Goal: Task Accomplishment & Management: Manage account settings

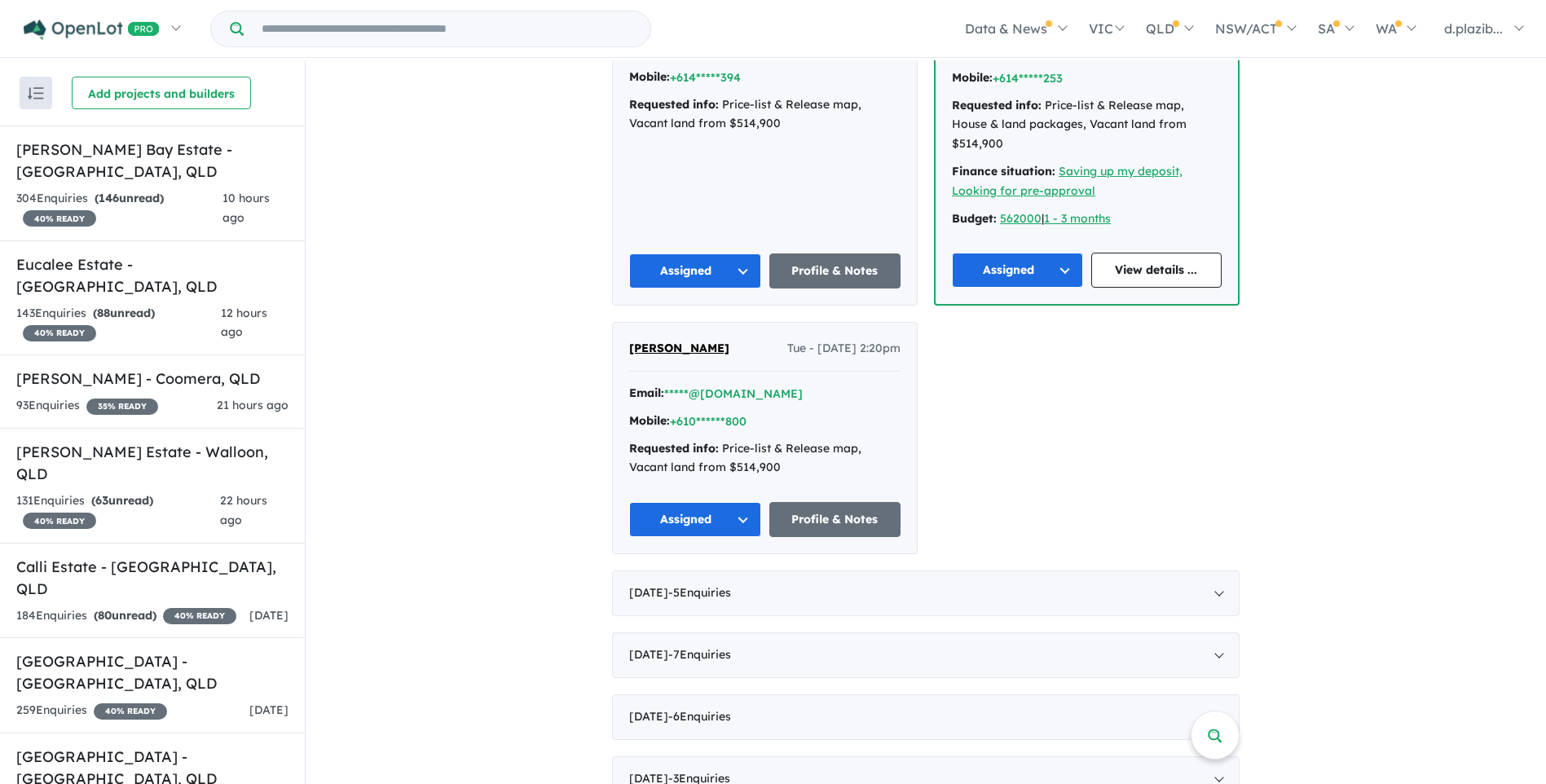
scroll to position [407, 0]
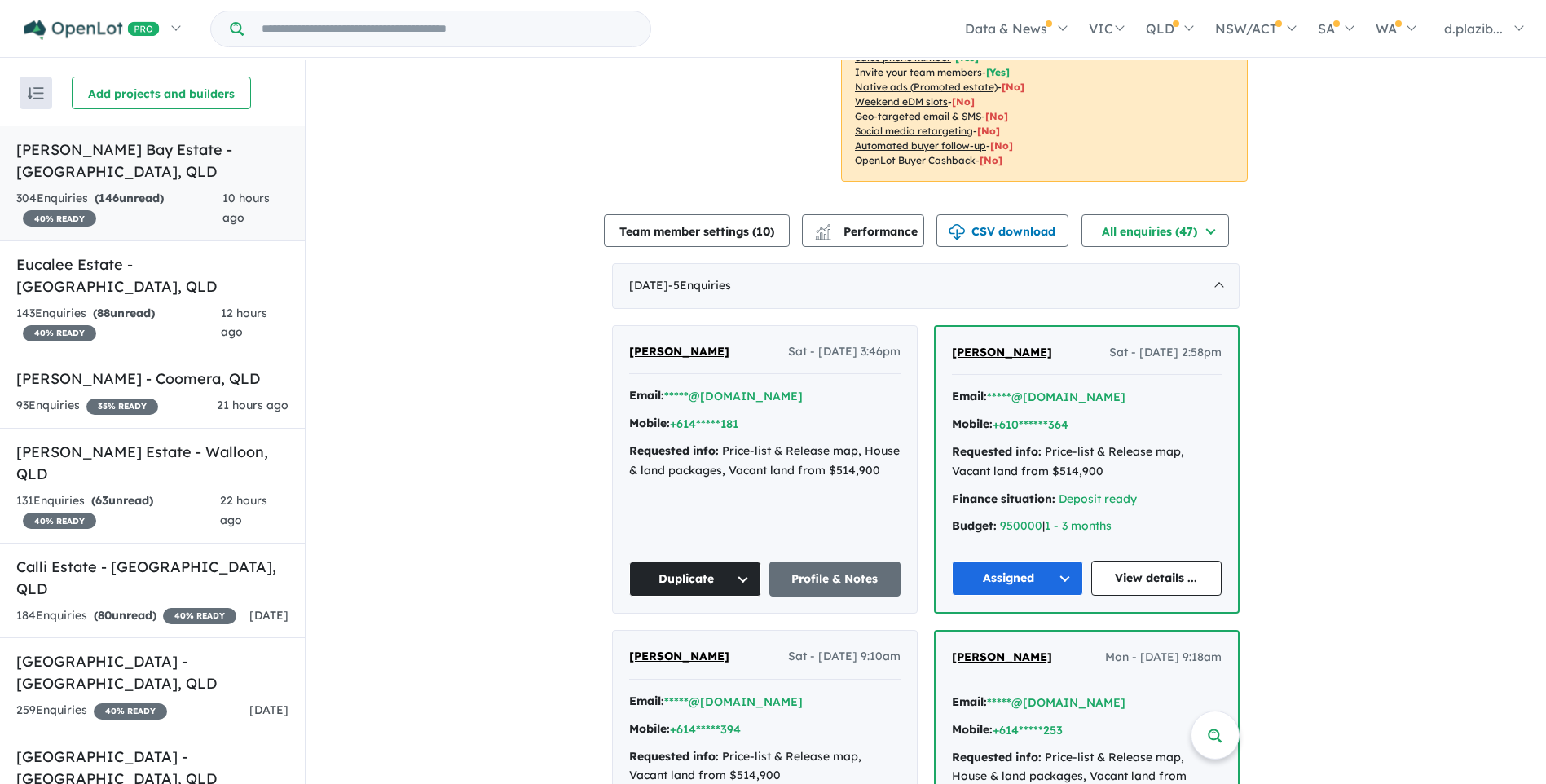
click at [214, 162] on h5 "[PERSON_NAME] Bay Estate - [GEOGRAPHIC_DATA] , [GEOGRAPHIC_DATA]" at bounding box center [152, 160] width 272 height 44
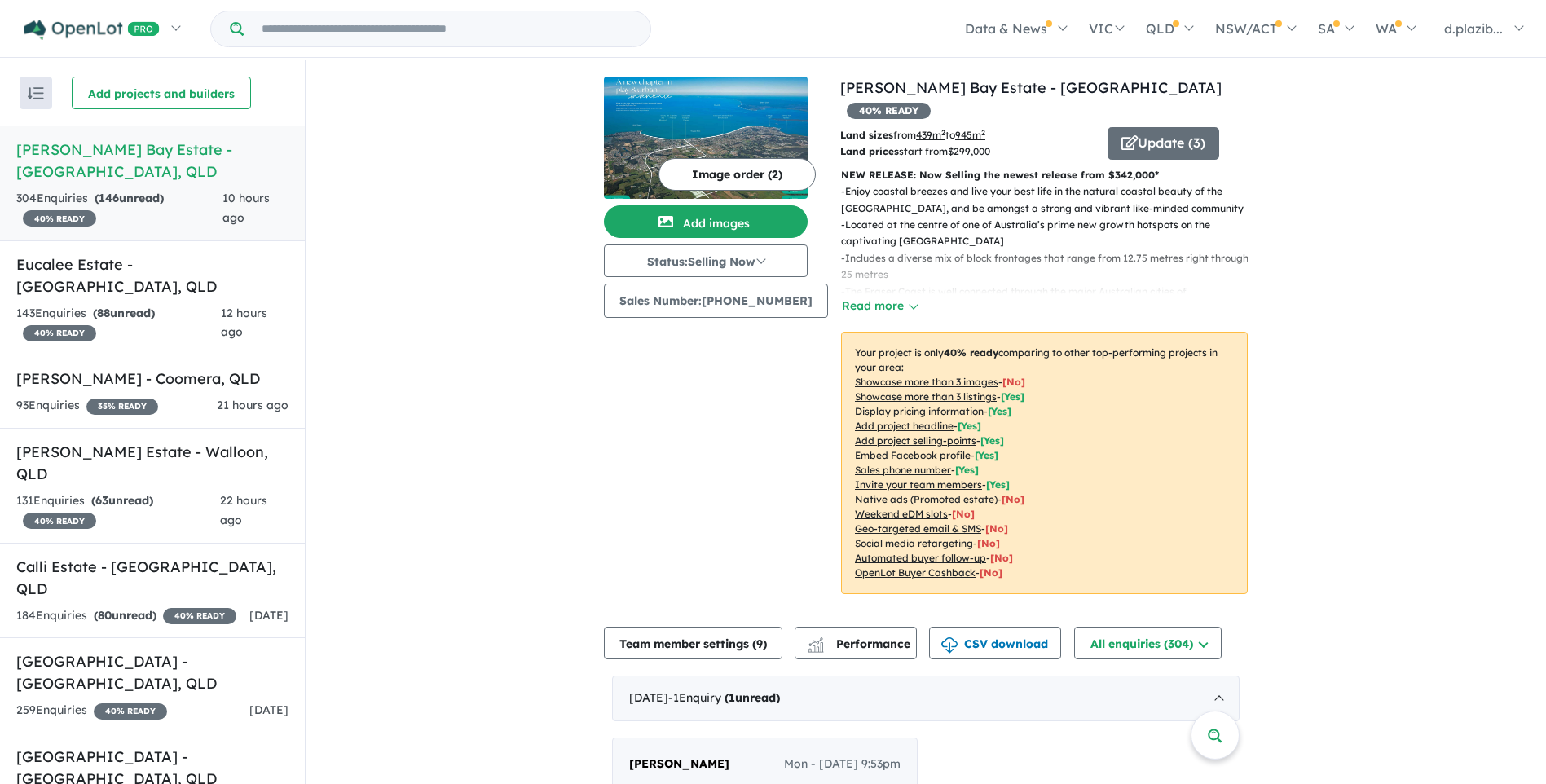
scroll to position [407, 0]
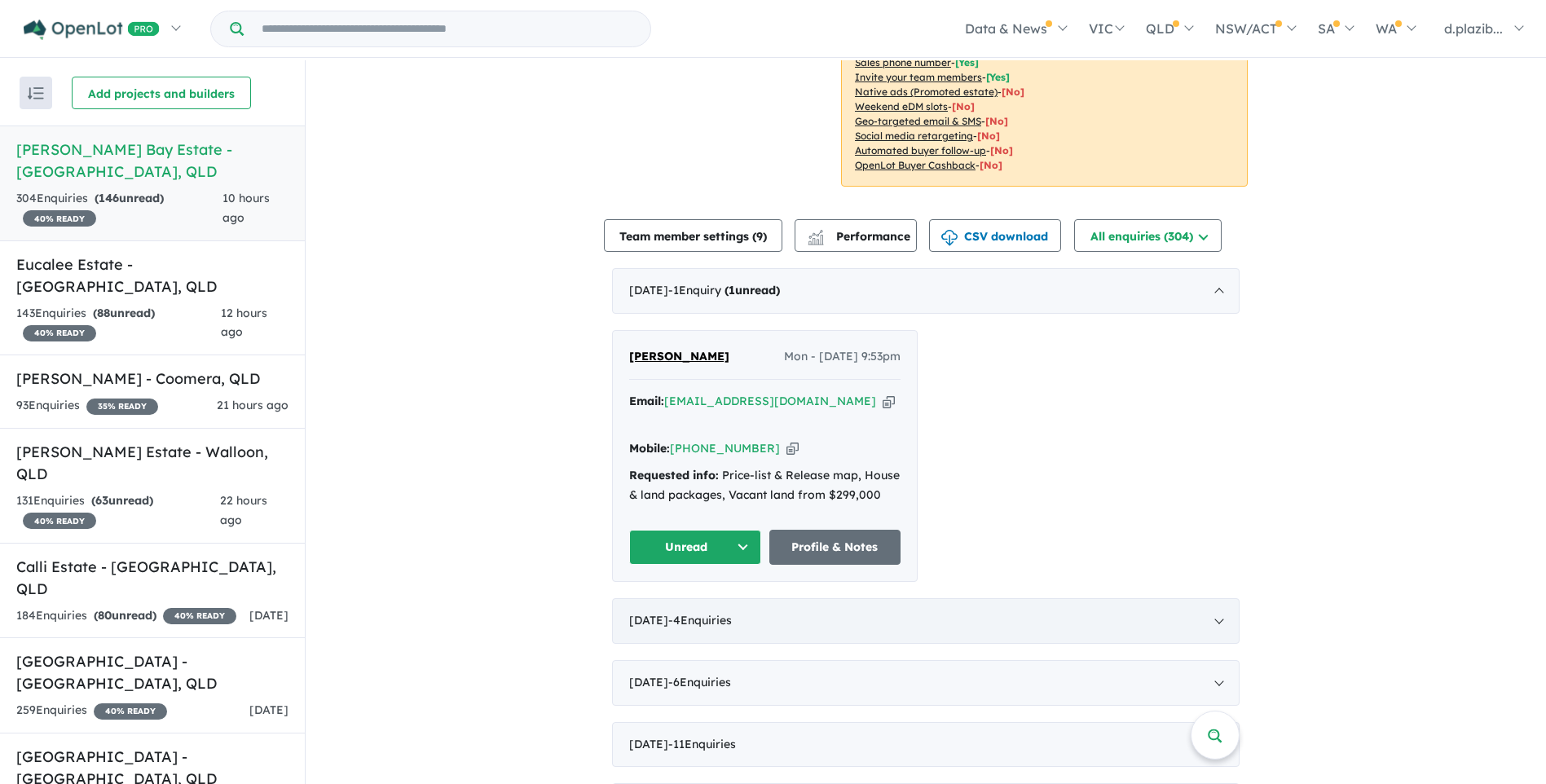
click at [709, 613] on span "- 4 Enquir ies ( 0 unread)" at bounding box center [699, 619] width 63 height 15
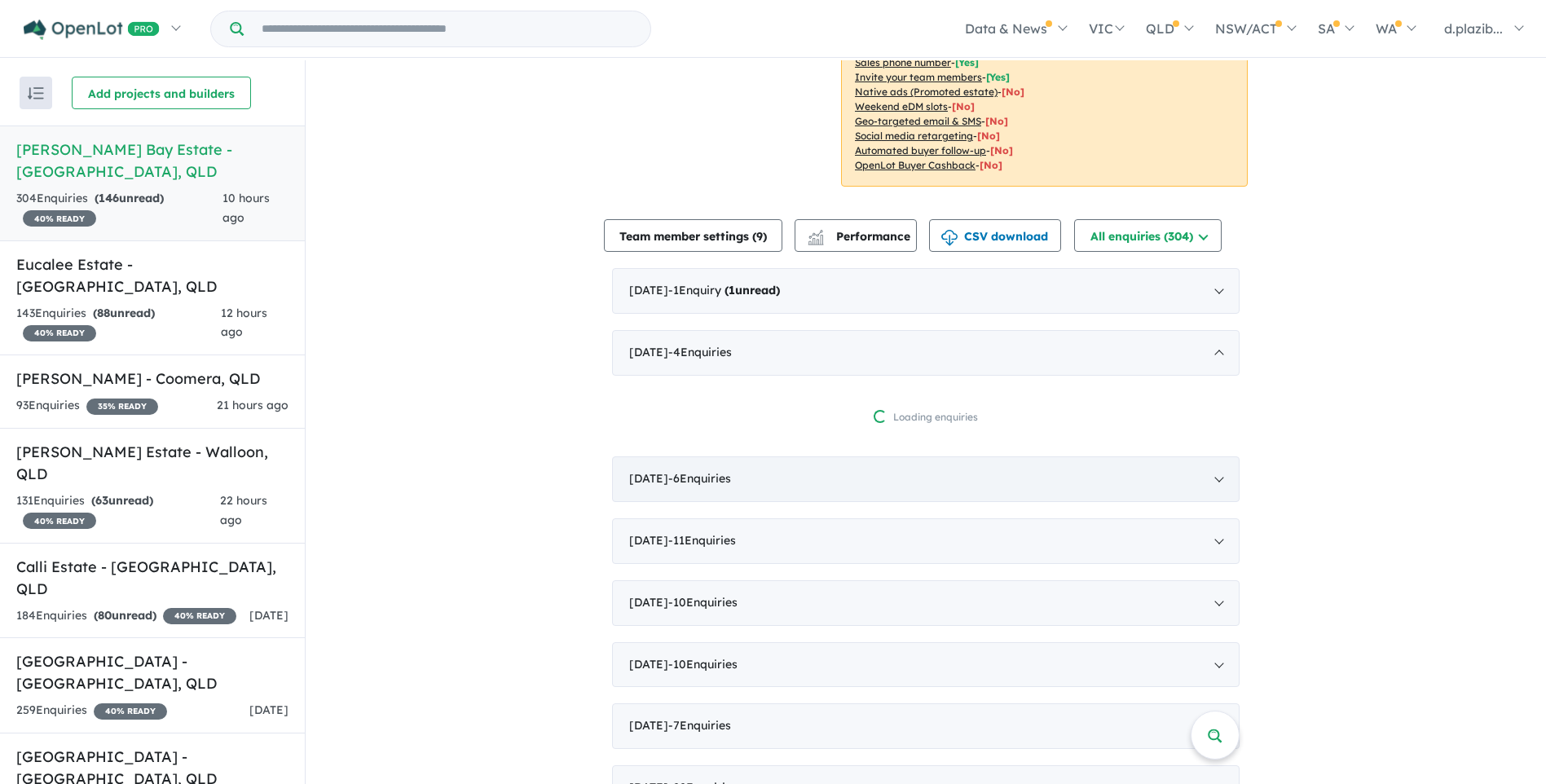
scroll to position [3, 0]
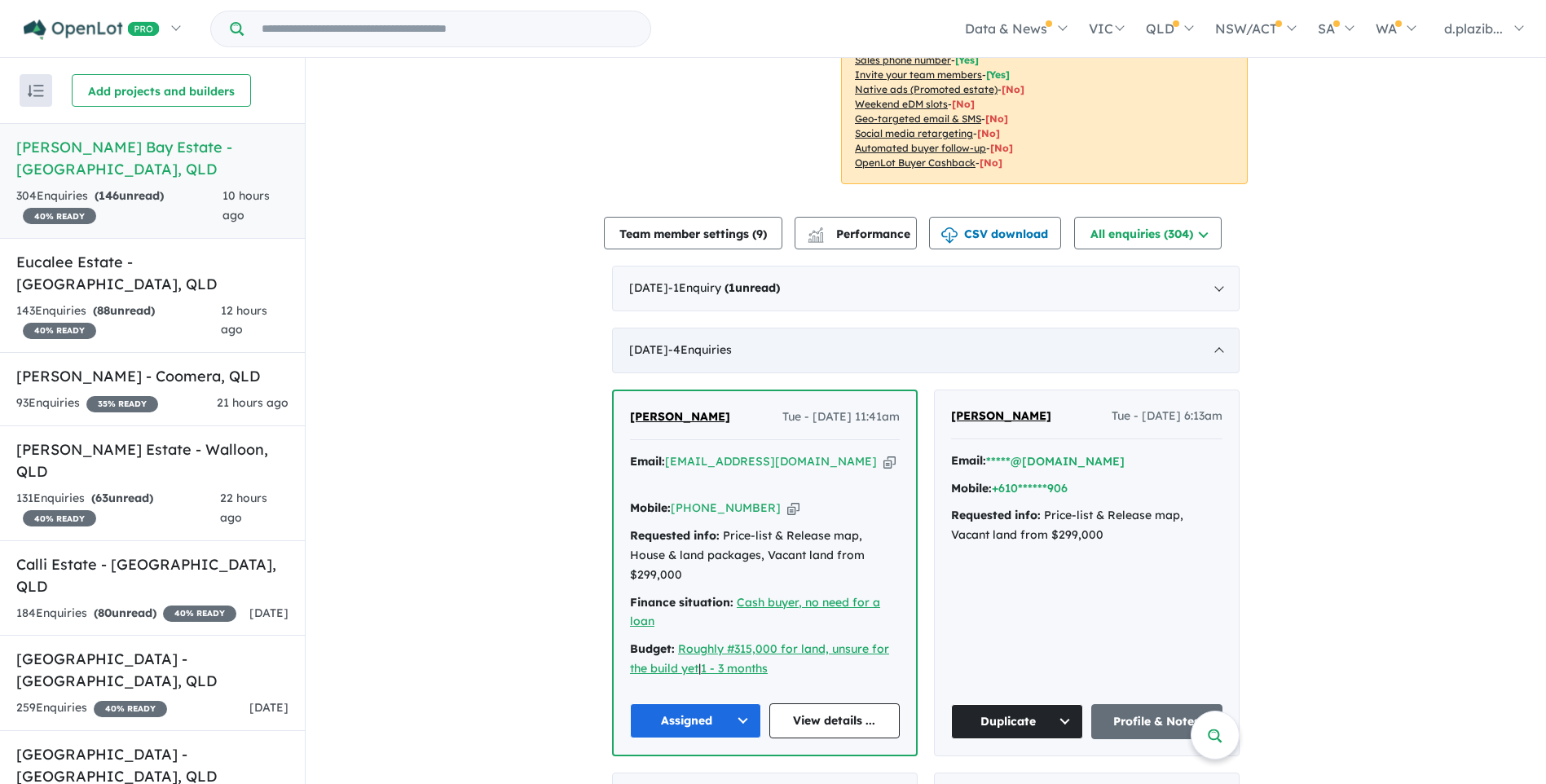
click at [732, 342] on span "- 4 Enquir ies ( 0 unread)" at bounding box center [699, 349] width 63 height 15
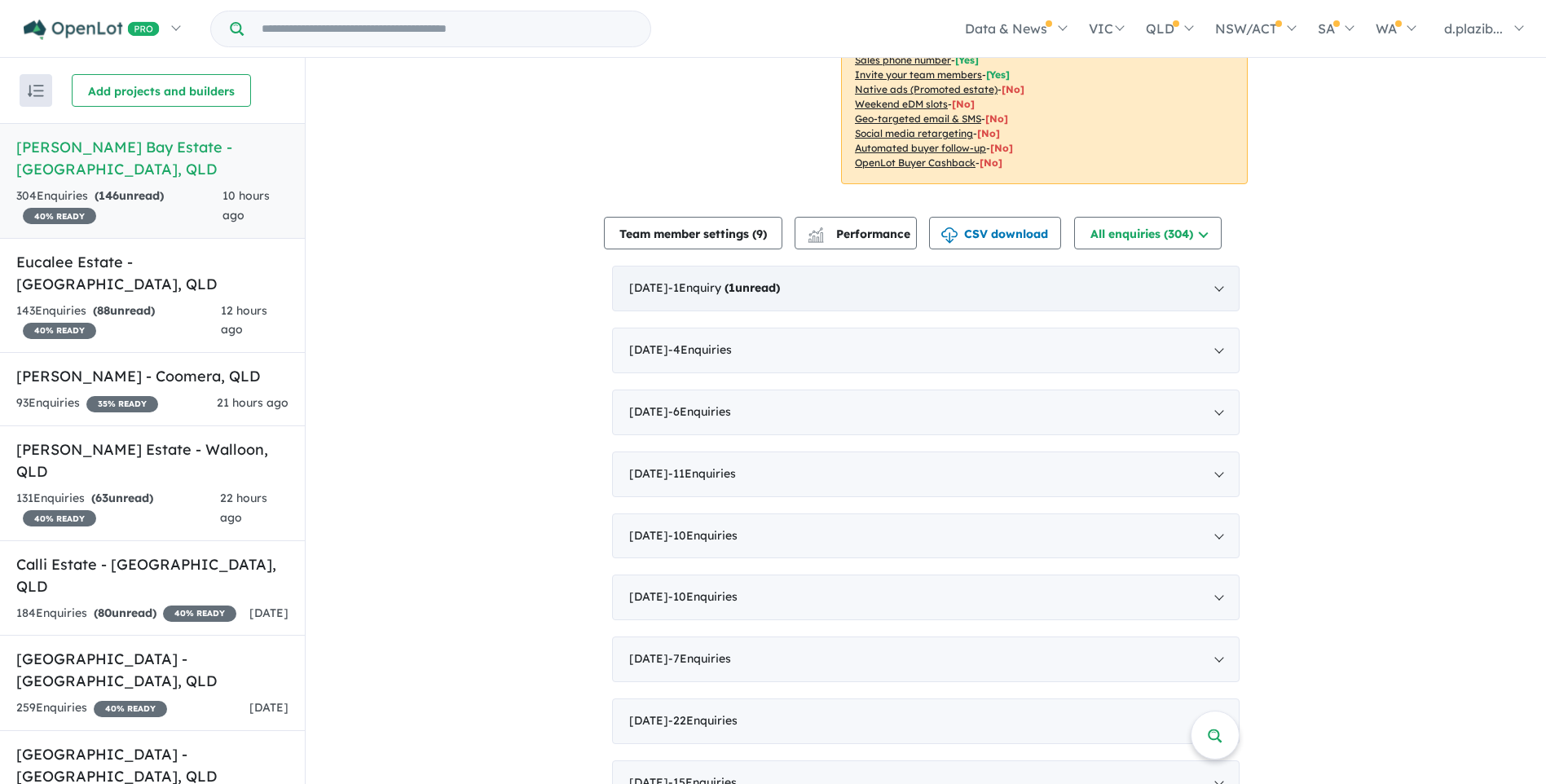
click at [744, 280] on span "- 1 Enquir y ( 1 unread)" at bounding box center [724, 287] width 112 height 15
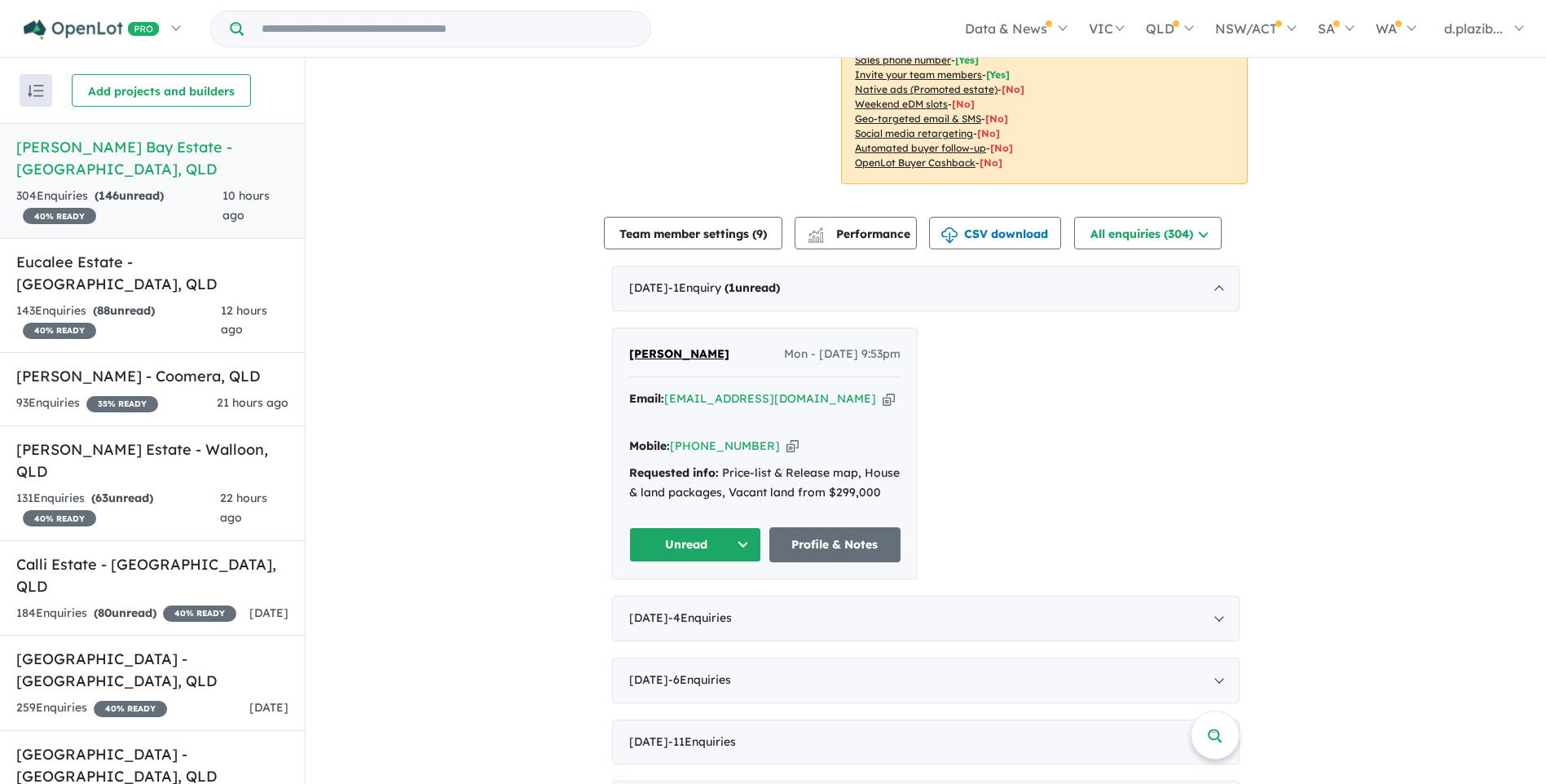
click at [883, 391] on icon "button" at bounding box center [888, 399] width 13 height 18
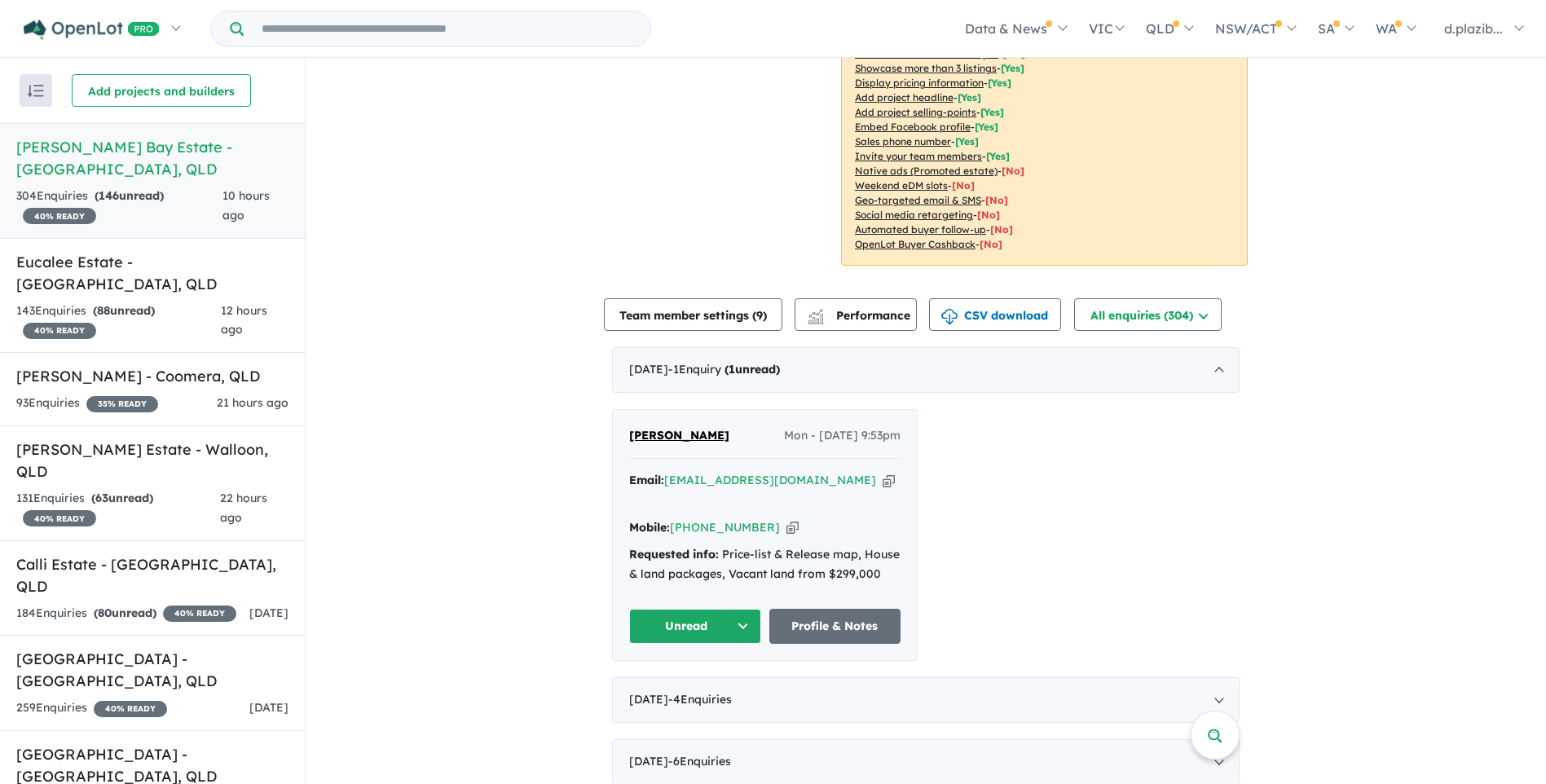
scroll to position [407, 0]
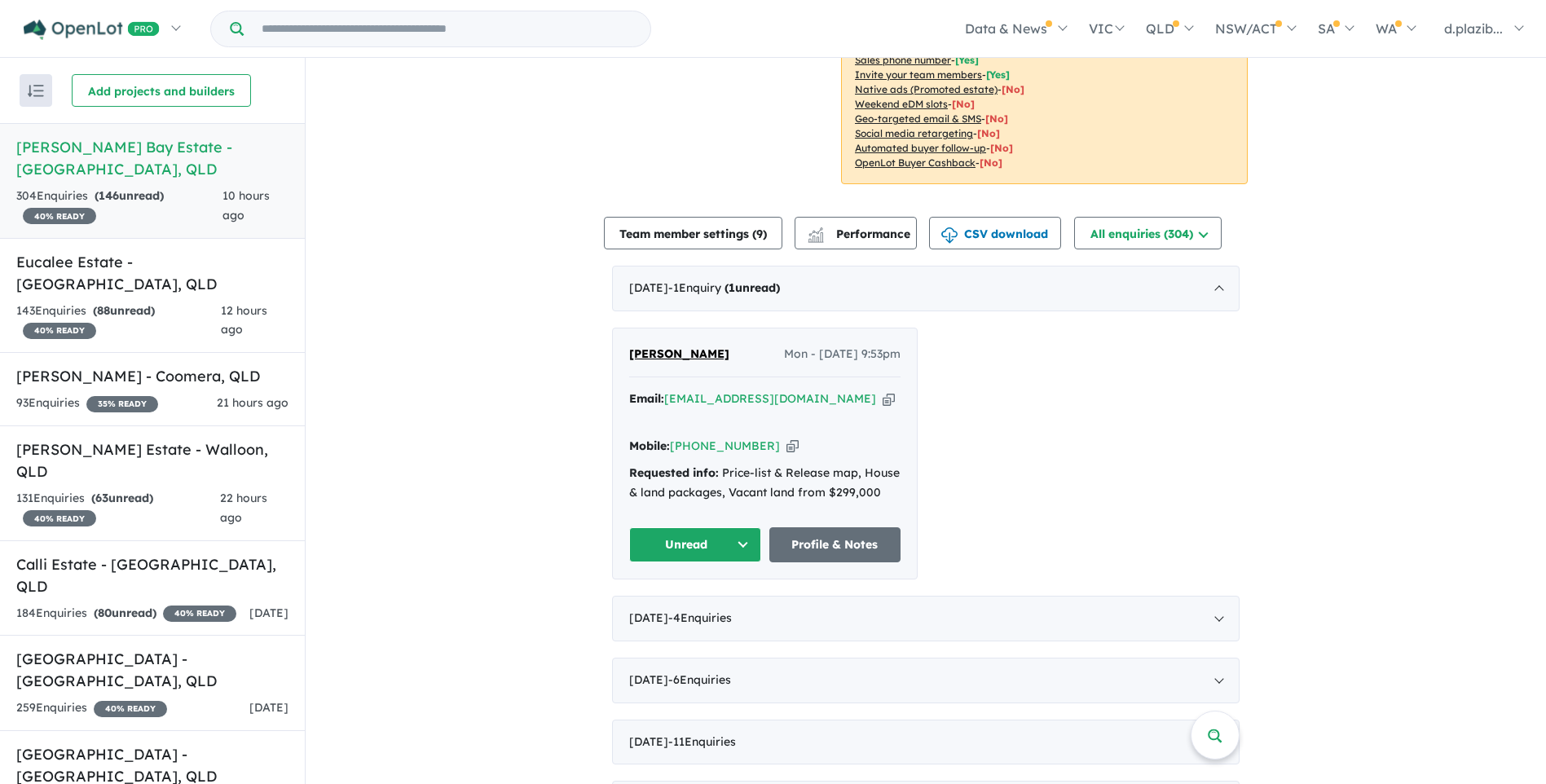
click at [883, 391] on icon "button" at bounding box center [888, 399] width 13 height 18
click at [786, 437] on icon "button" at bounding box center [792, 446] width 13 height 18
click at [742, 527] on button "Unread" at bounding box center [695, 544] width 132 height 35
click at [693, 602] on button "Assigned" at bounding box center [701, 620] width 142 height 37
click at [242, 303] on span "12 hours ago" at bounding box center [245, 319] width 47 height 34
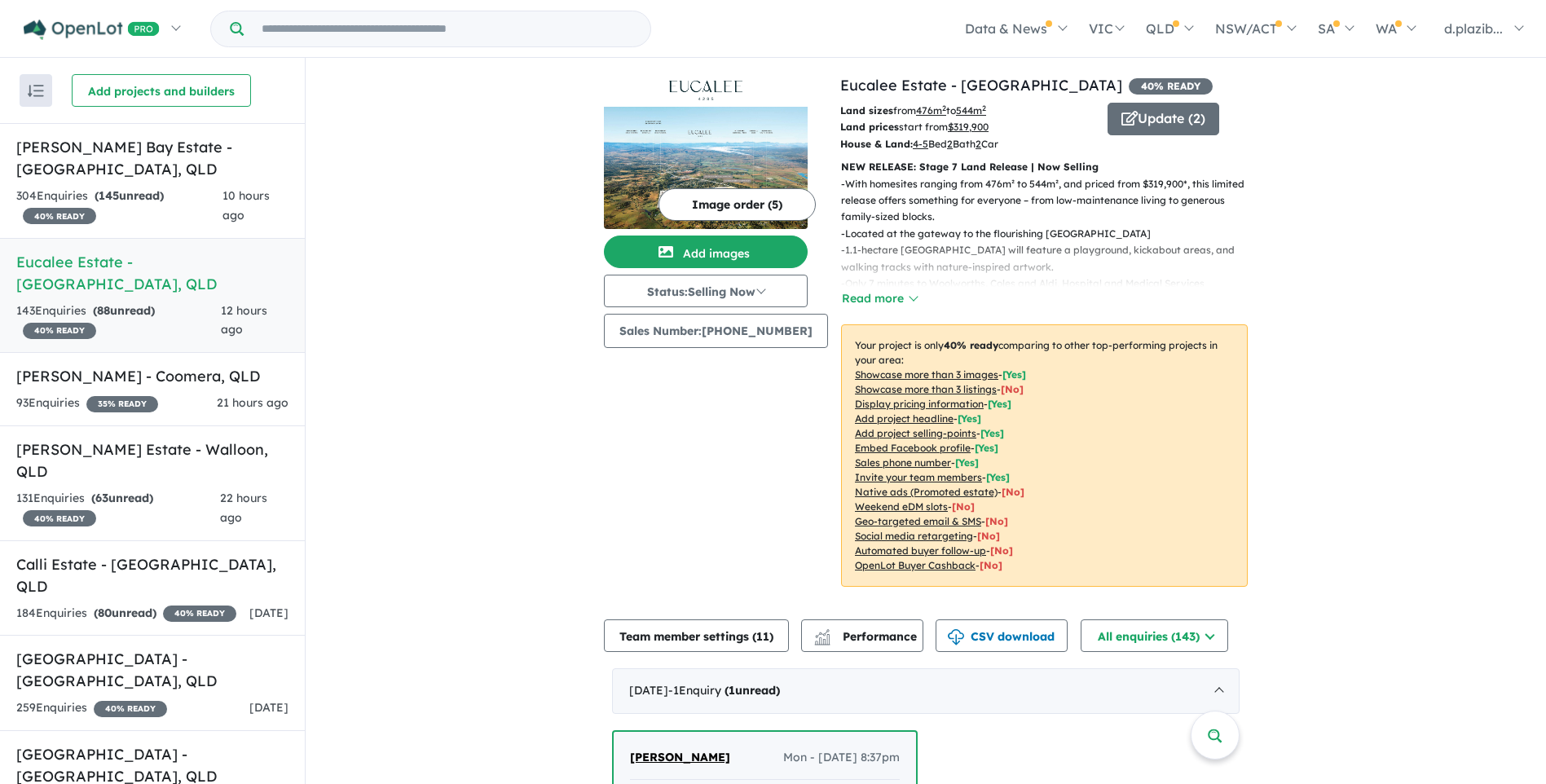
scroll to position [407, 0]
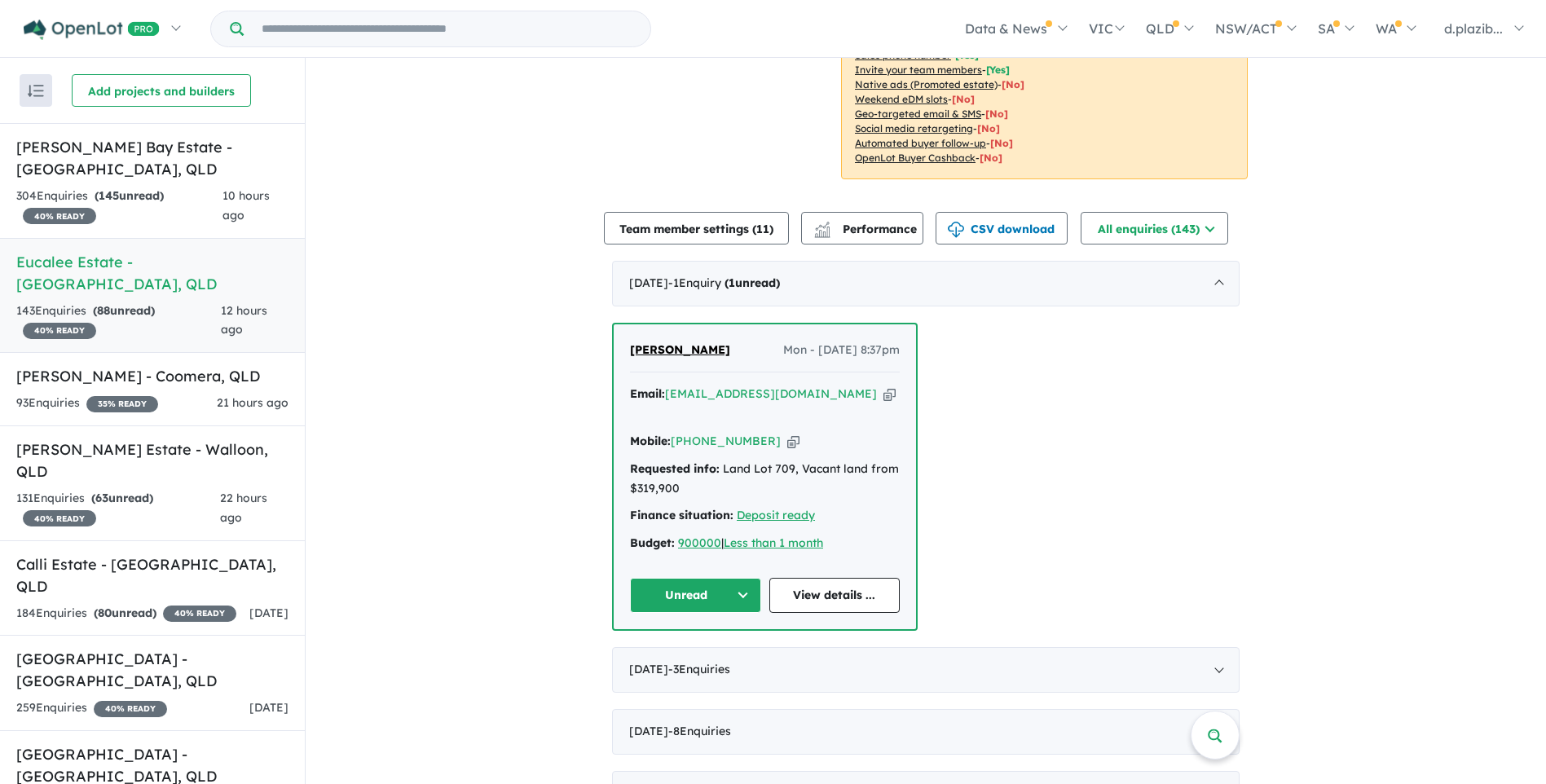
click at [884, 392] on icon "button" at bounding box center [889, 394] width 13 height 18
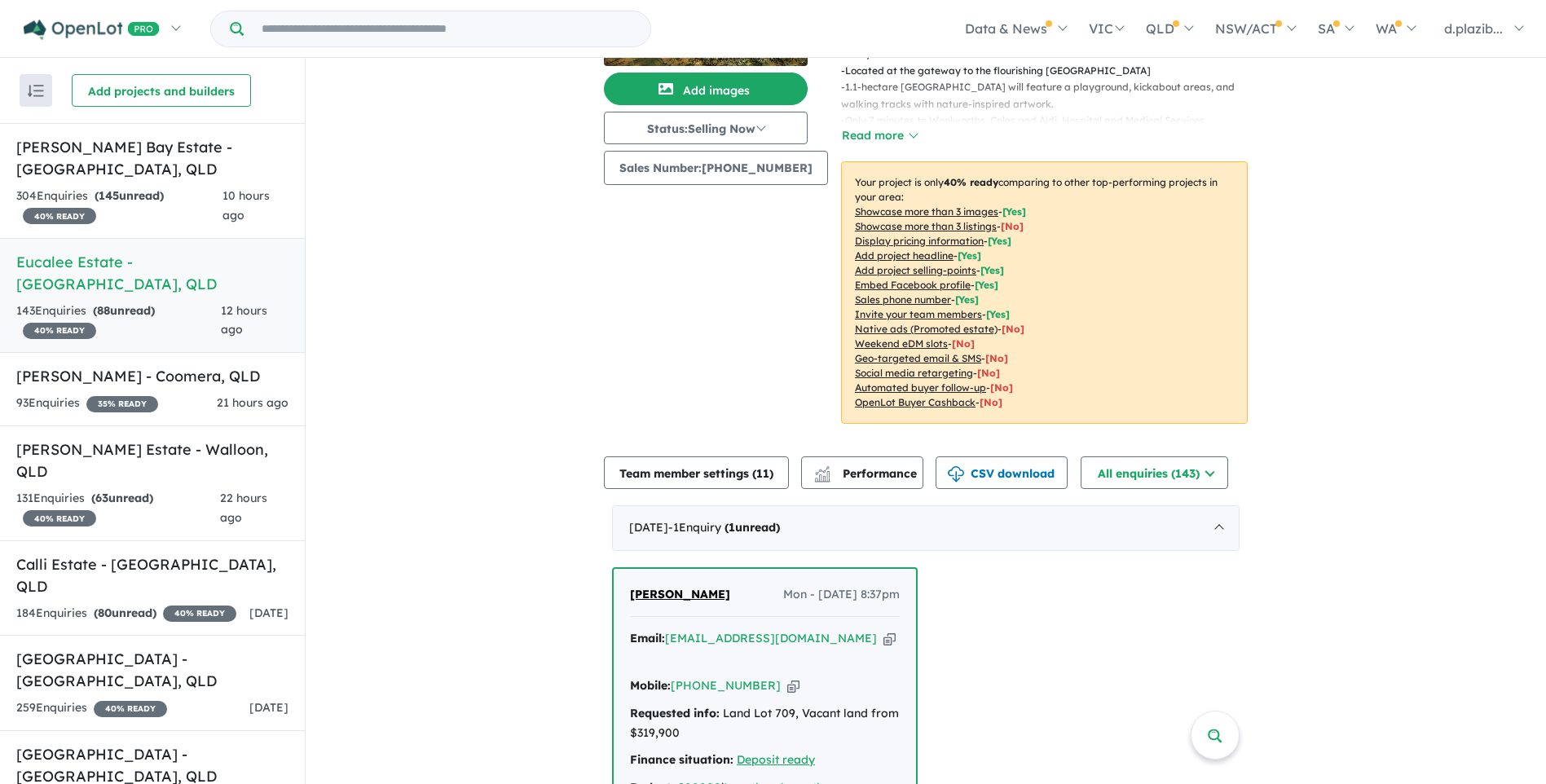
scroll to position [570, 0]
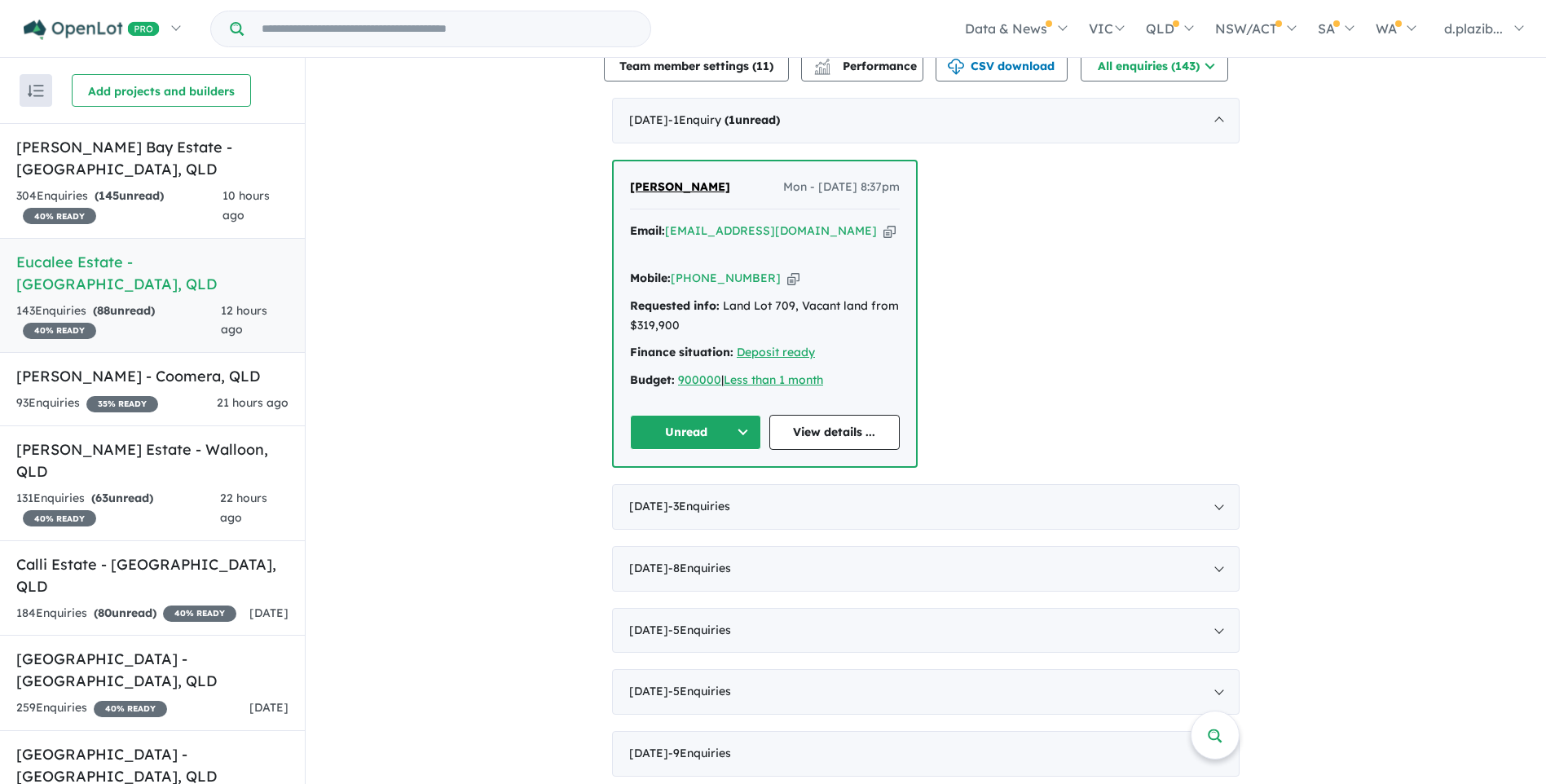
click at [690, 415] on button "Unread" at bounding box center [696, 432] width 132 height 35
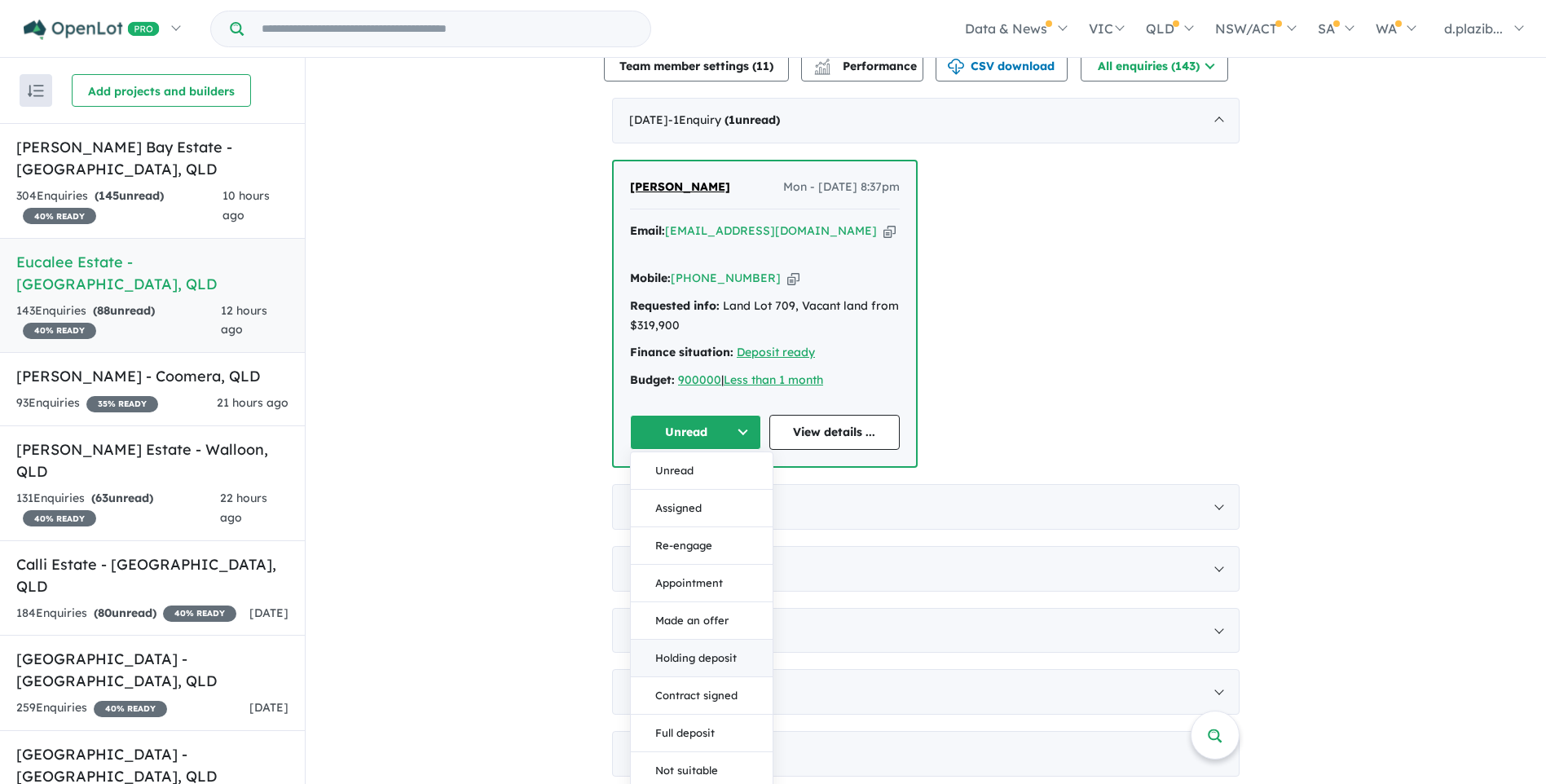
scroll to position [733, 0]
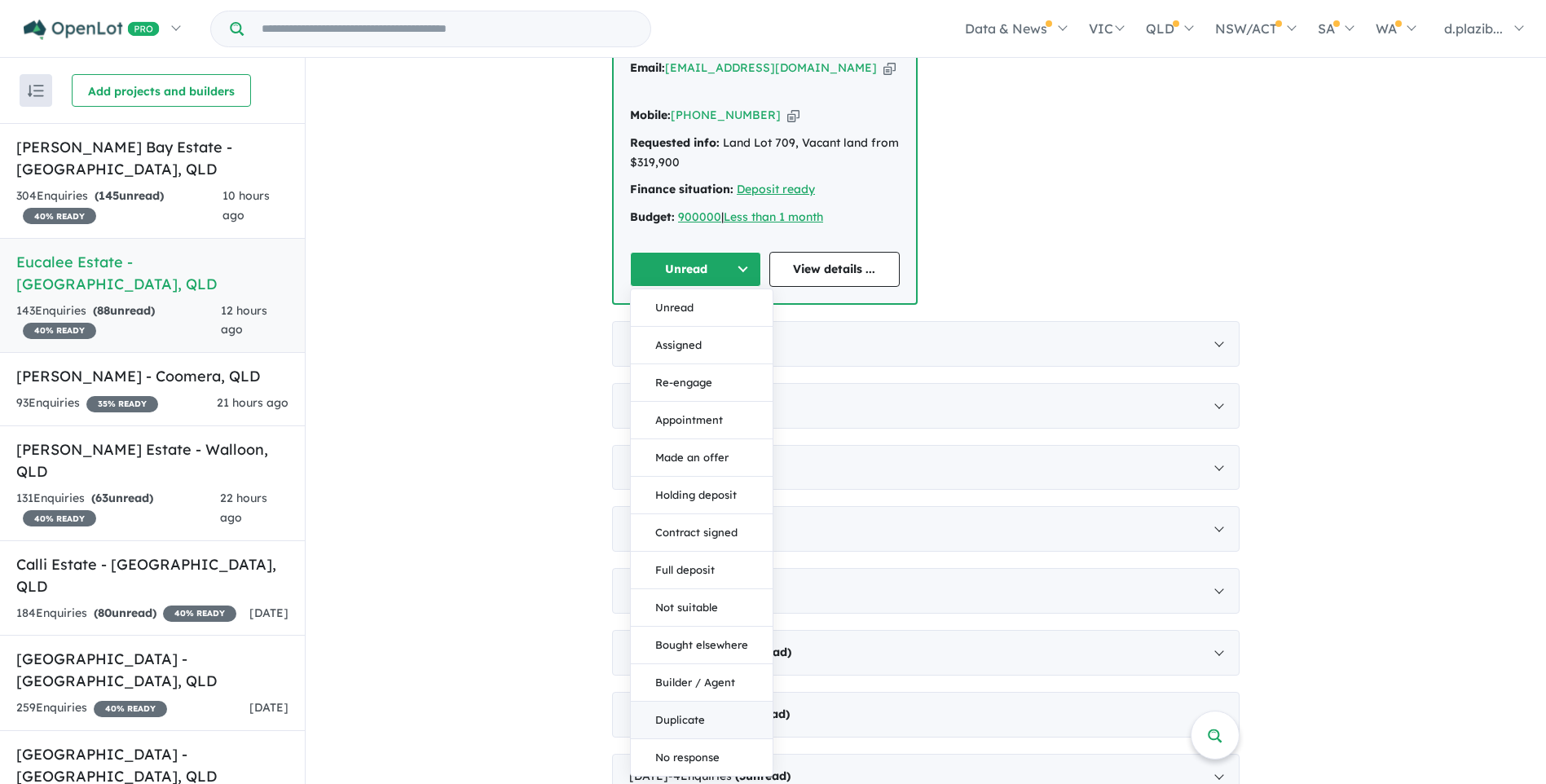
click at [693, 701] on button "Duplicate" at bounding box center [701, 720] width 142 height 37
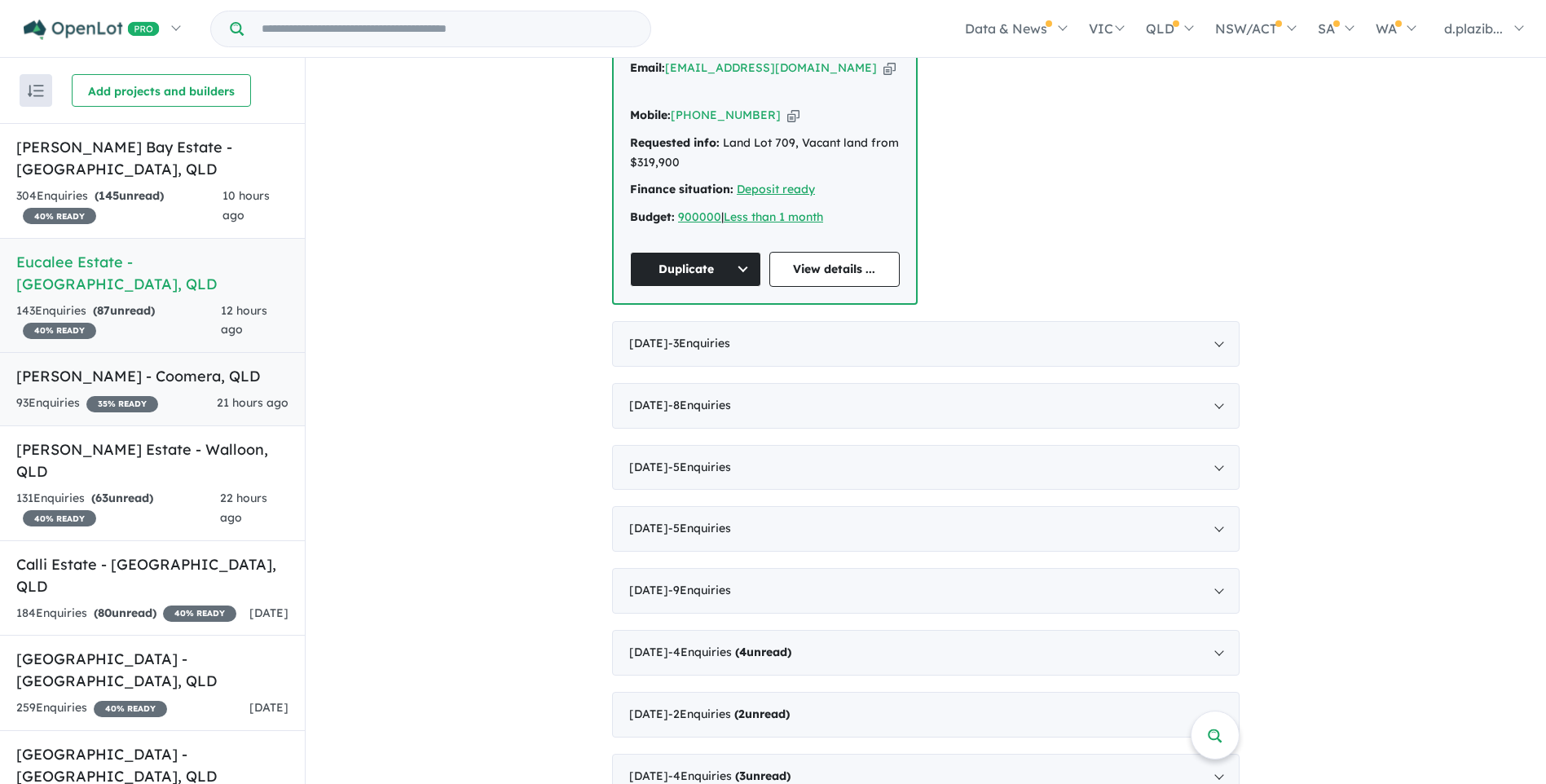
click at [235, 395] on span "21 hours ago" at bounding box center [252, 402] width 72 height 15
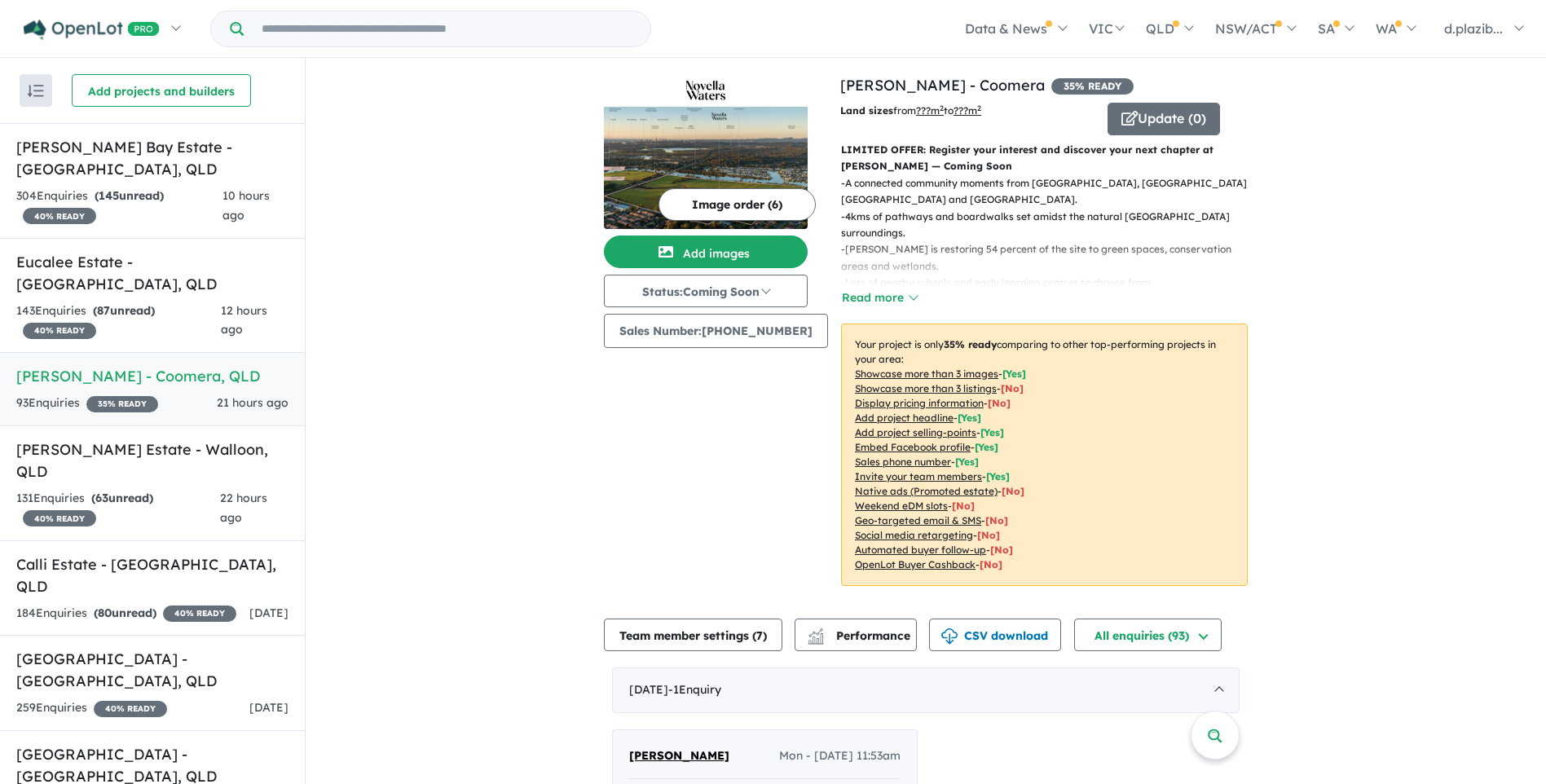
scroll to position [306, 0]
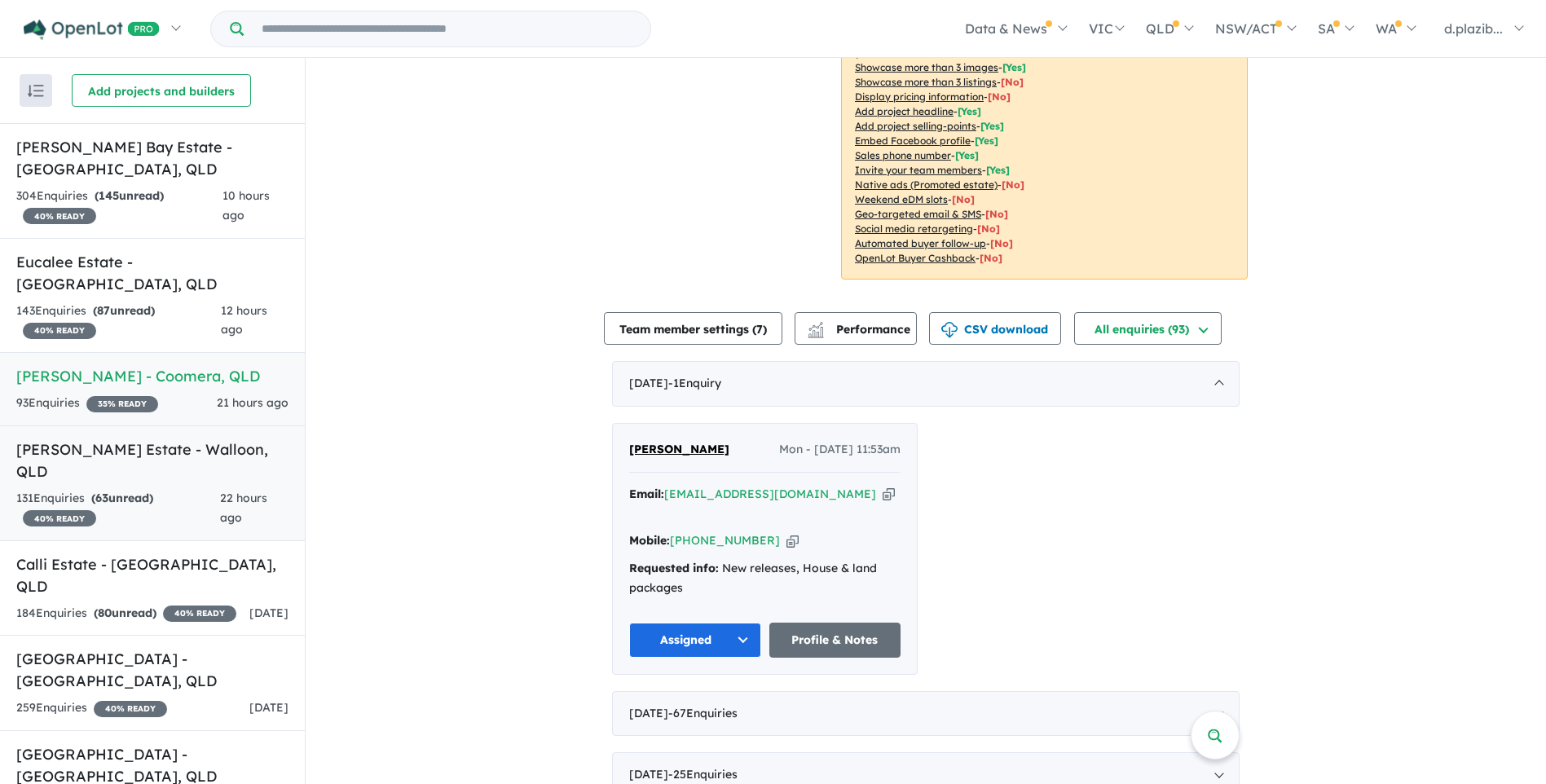
click at [173, 489] on div "131 Enquir ies ( 63 unread) 40 % READY" at bounding box center [118, 508] width 204 height 39
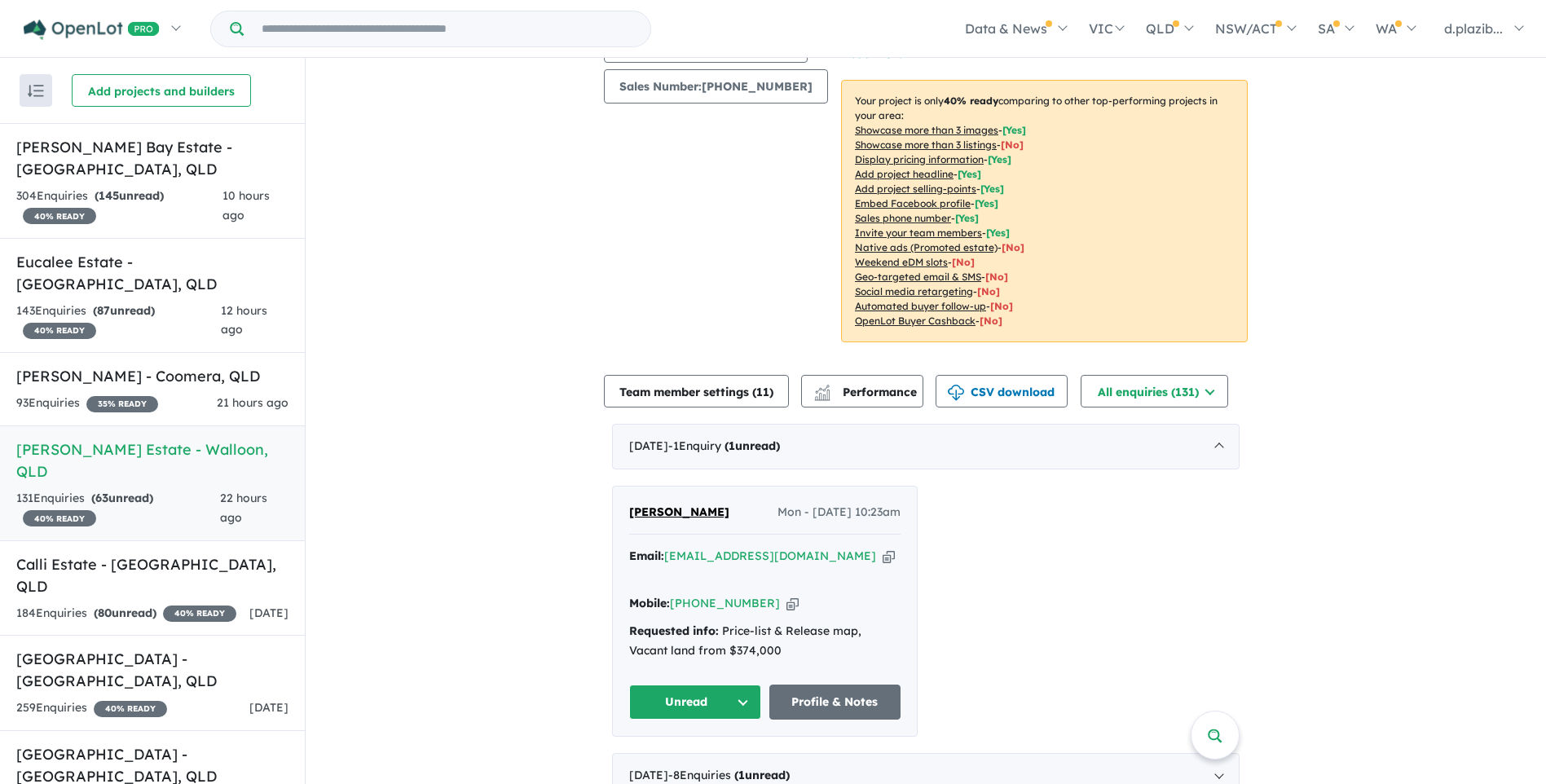
scroll to position [489, 0]
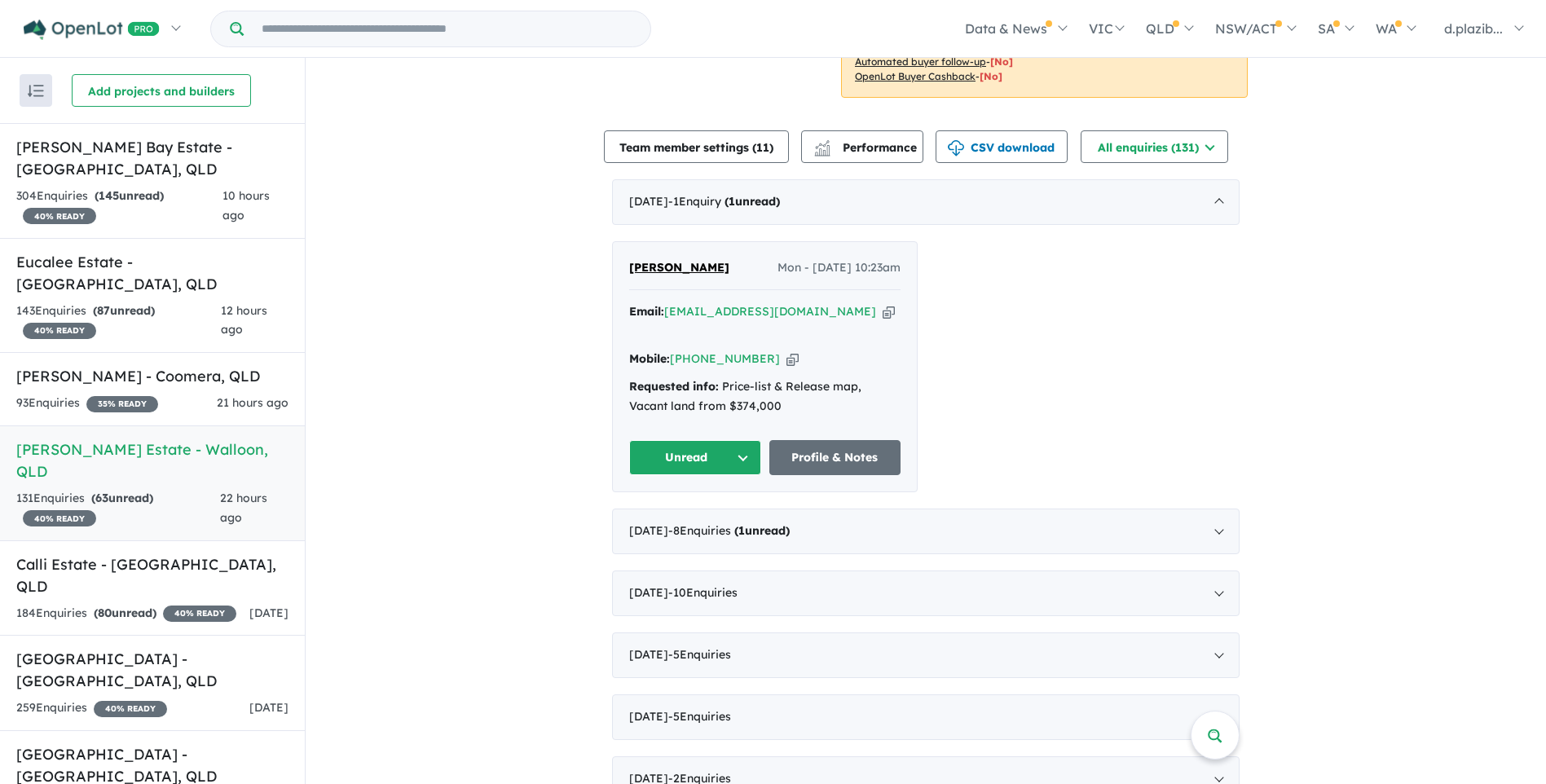
click at [883, 311] on icon "button" at bounding box center [888, 312] width 13 height 18
drag, startPoint x: 834, startPoint y: 311, endPoint x: 807, endPoint y: 317, distance: 27.7
click at [883, 311] on icon "button" at bounding box center [888, 312] width 13 height 18
click at [786, 351] on icon "button" at bounding box center [792, 359] width 13 height 18
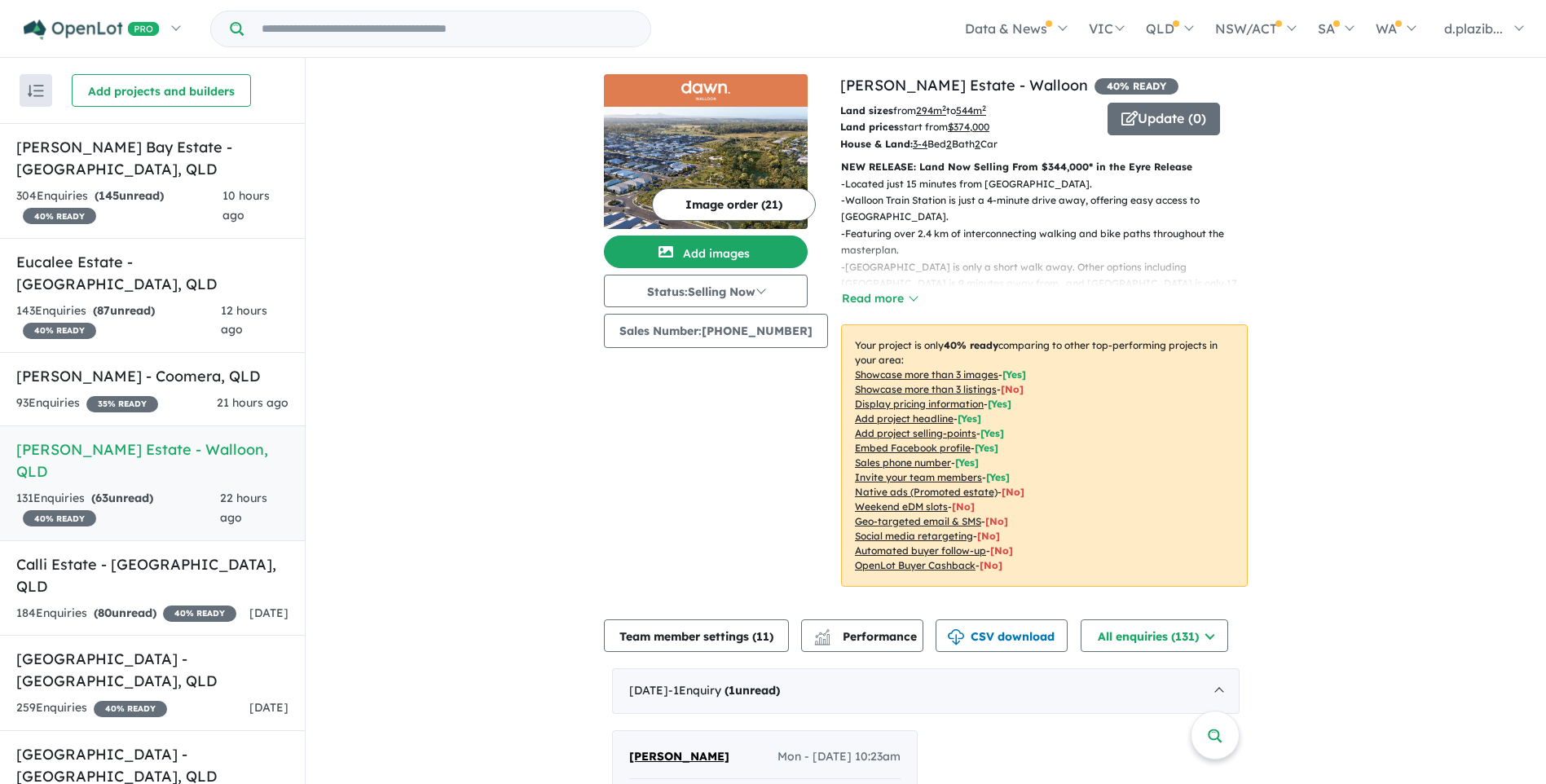
scroll to position [407, 0]
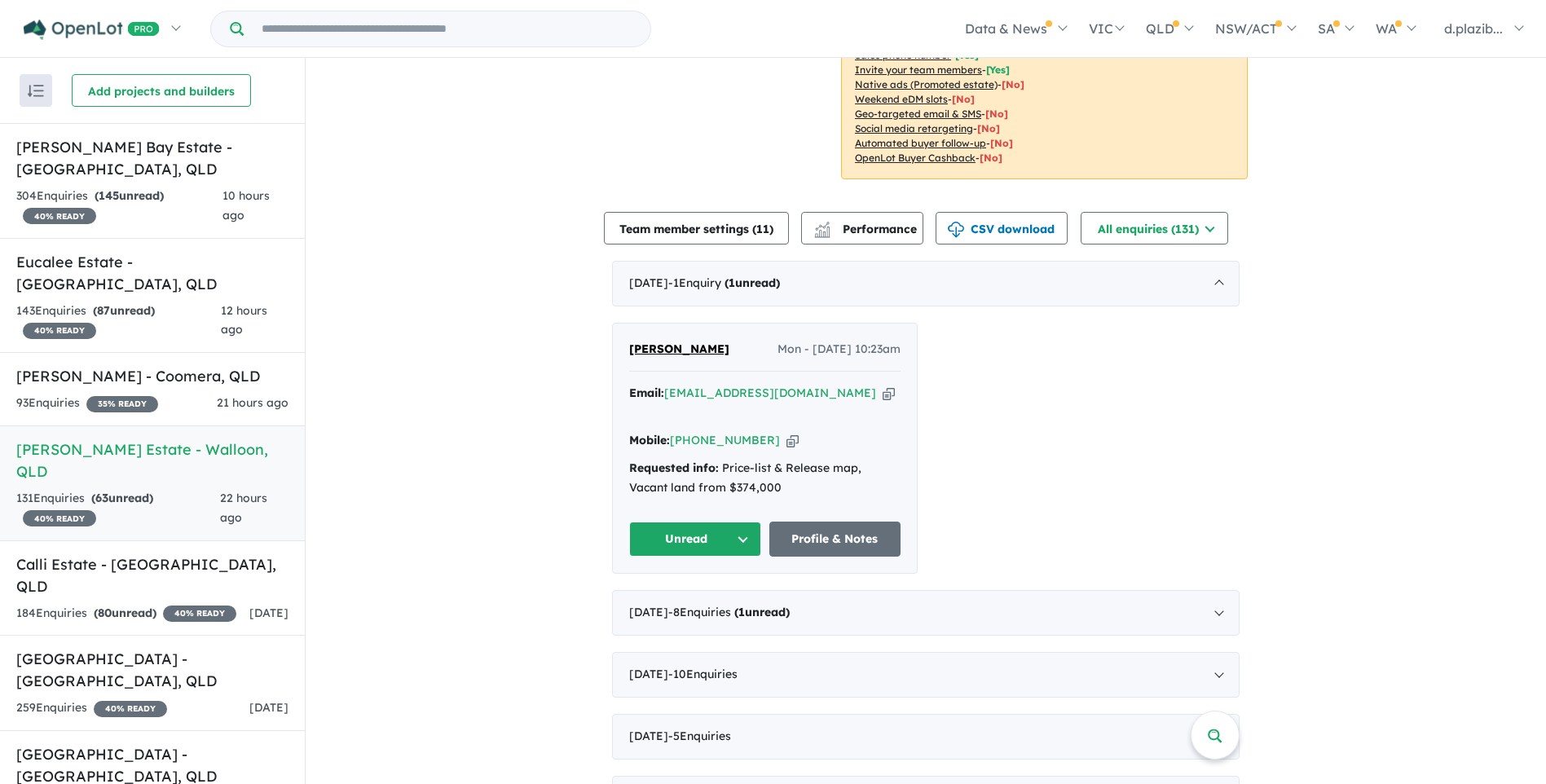
click at [707, 521] on button "Unread" at bounding box center [695, 539] width 132 height 35
drag, startPoint x: 725, startPoint y: 600, endPoint x: 313, endPoint y: 439, distance: 442.3
click at [723, 599] on button "Assigned" at bounding box center [701, 615] width 142 height 37
click at [204, 553] on h5 "Calli Estate - [GEOGRAPHIC_DATA] , [GEOGRAPHIC_DATA]" at bounding box center [152, 575] width 272 height 44
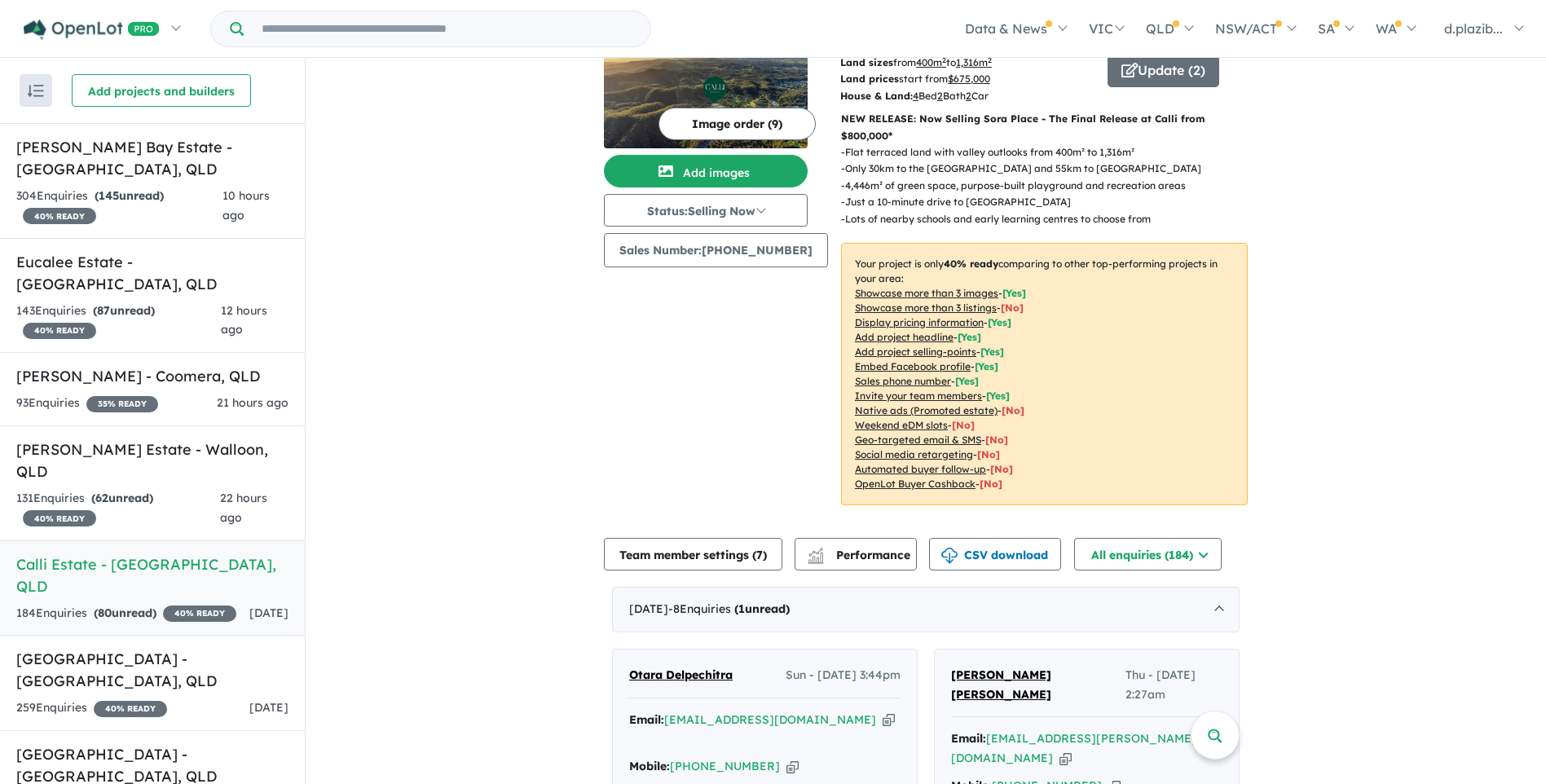
scroll to position [374, 0]
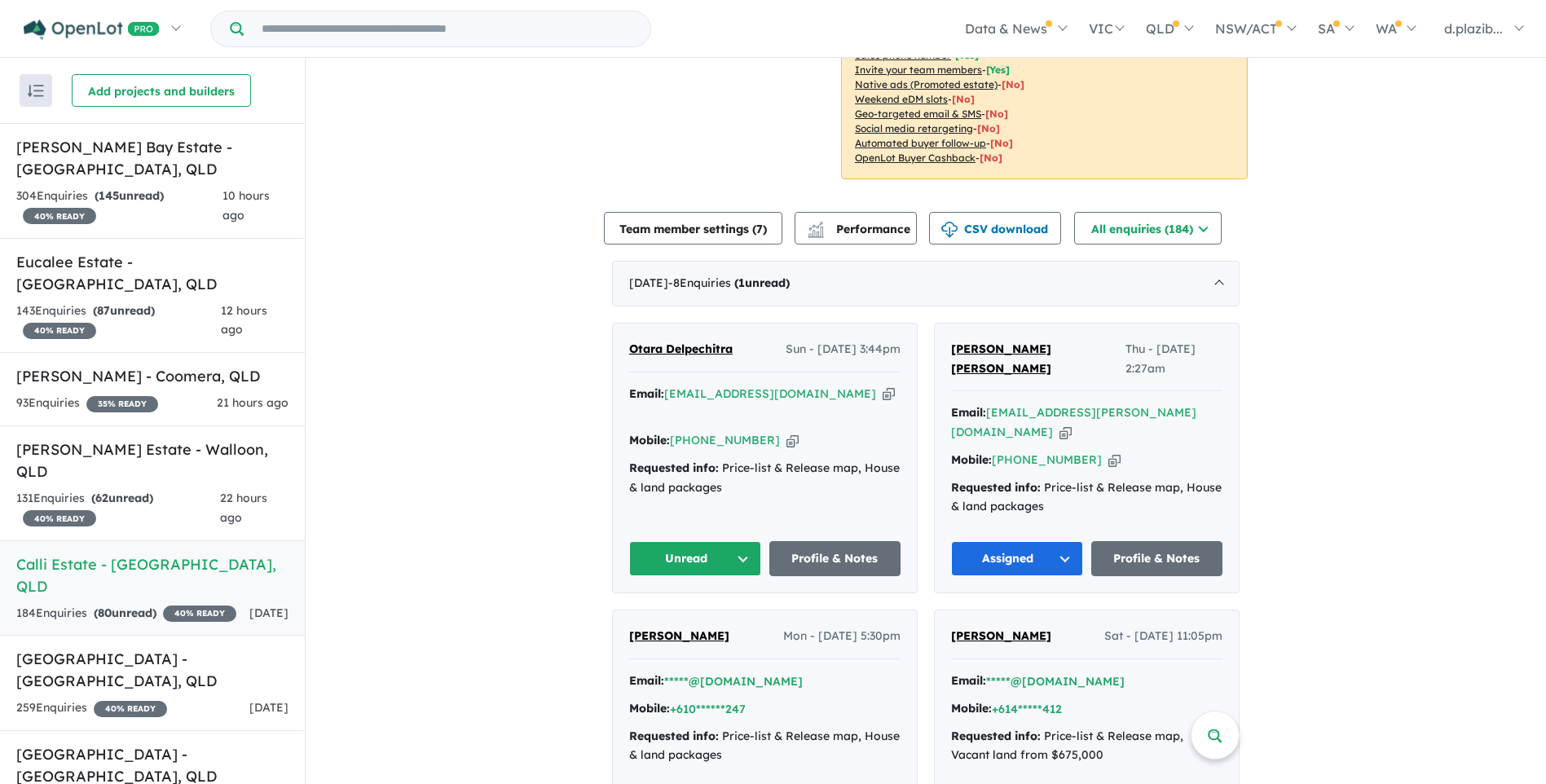
click at [883, 391] on icon "button" at bounding box center [888, 394] width 13 height 18
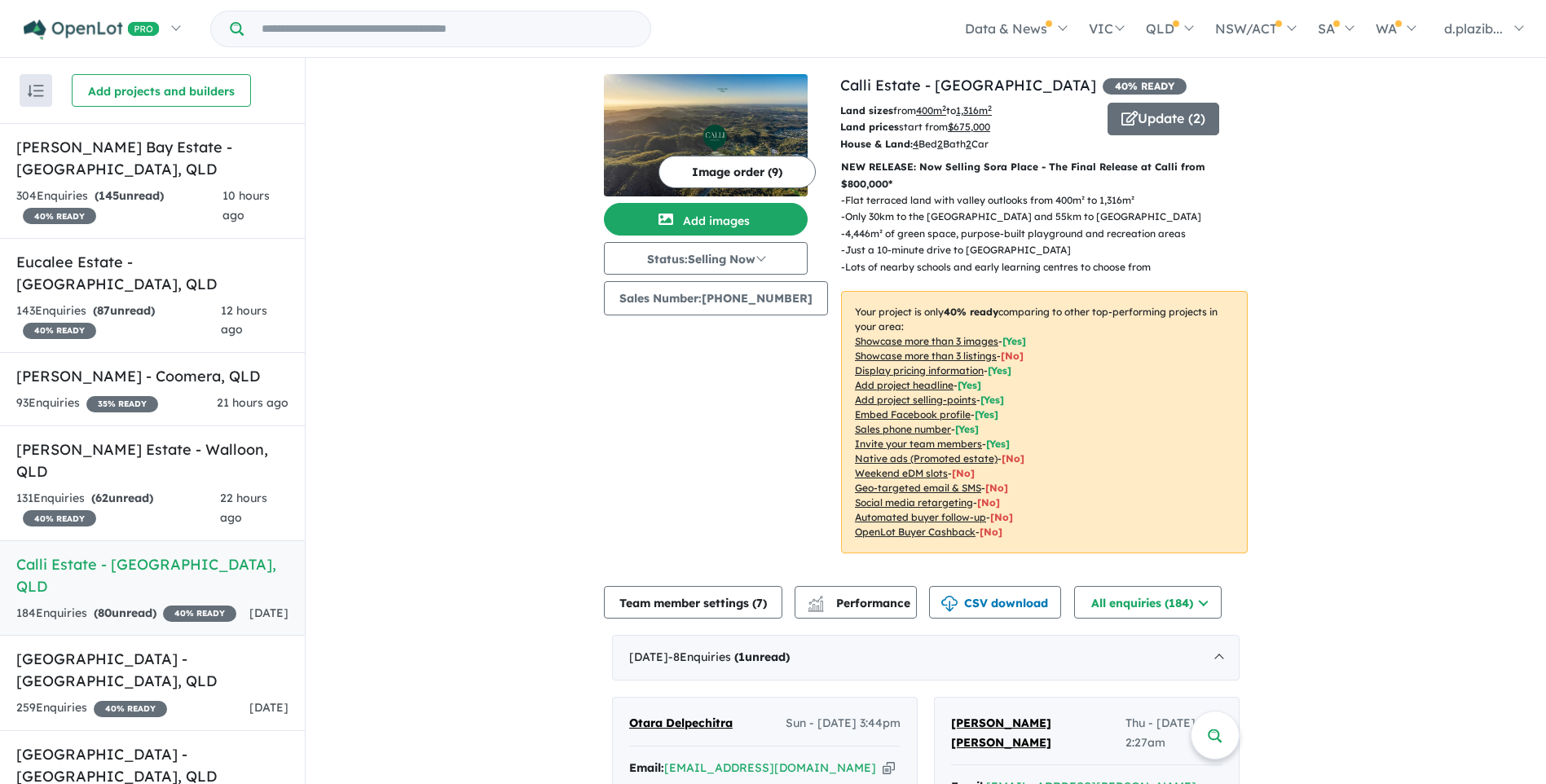
scroll to position [244, 0]
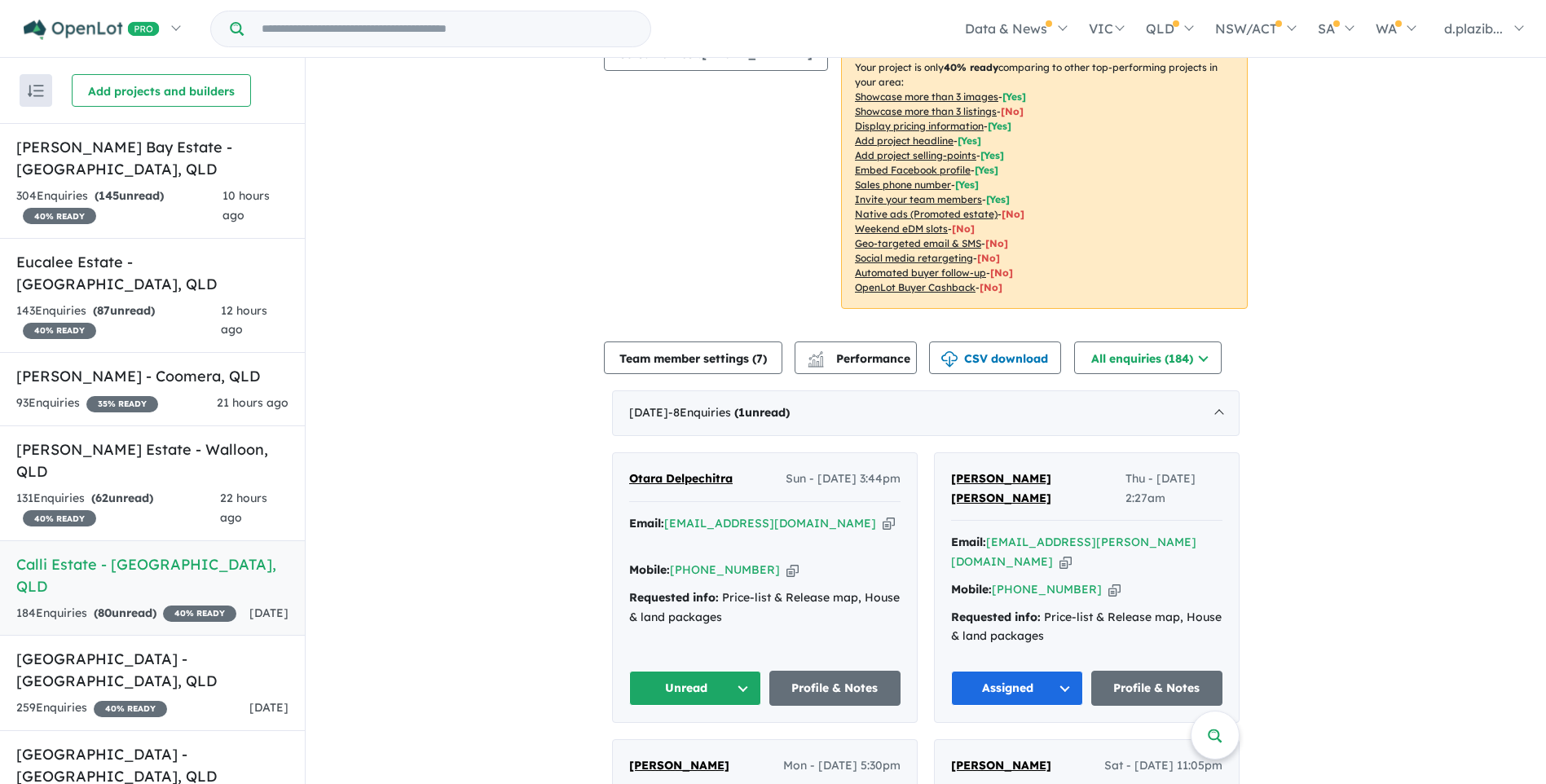
click at [883, 525] on icon "button" at bounding box center [888, 524] width 13 height 18
click at [786, 561] on icon "button" at bounding box center [792, 570] width 13 height 18
click at [702, 670] on button "Unread" at bounding box center [695, 688] width 132 height 35
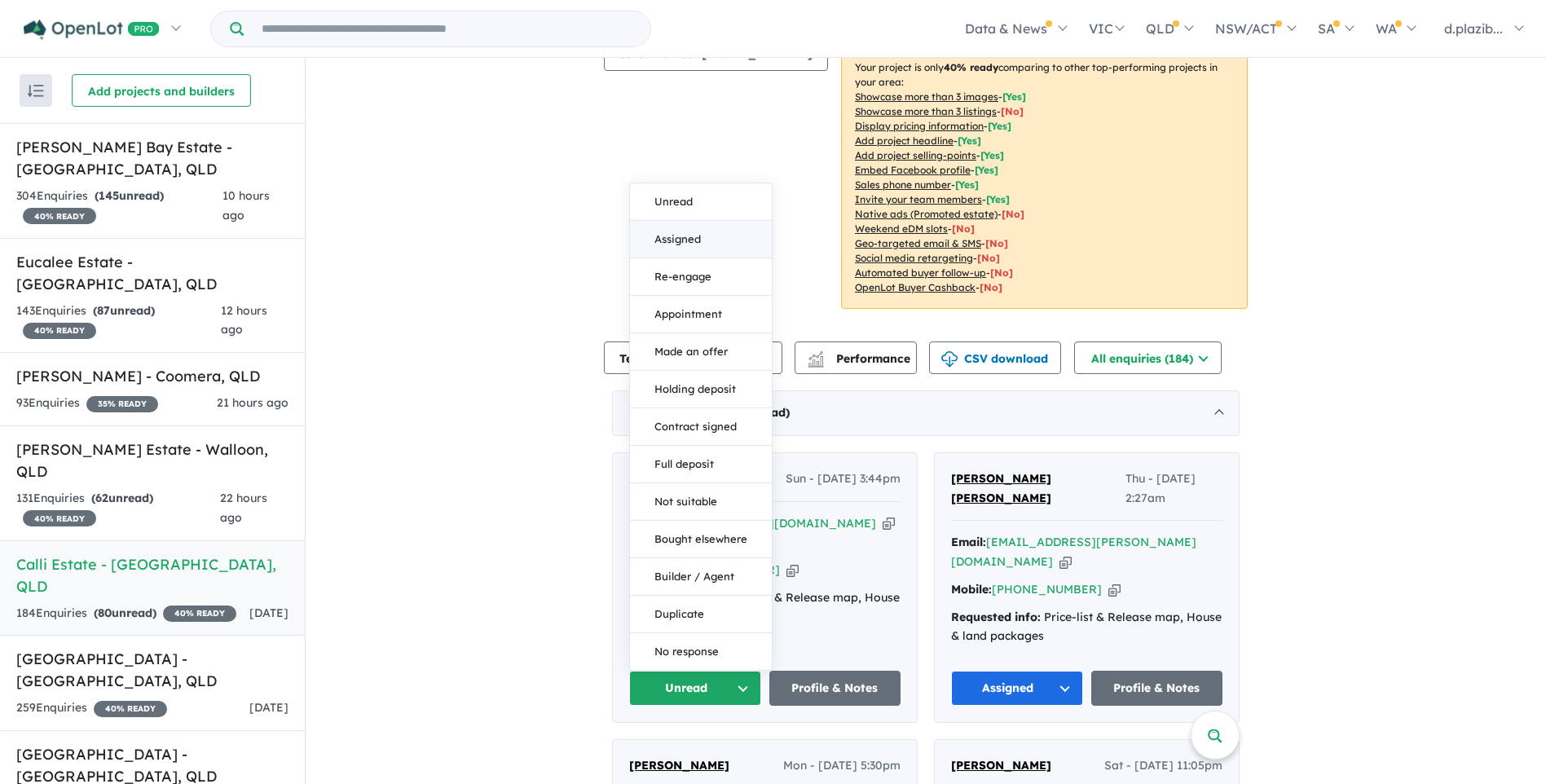
click at [685, 221] on button "Assigned" at bounding box center [701, 240] width 142 height 37
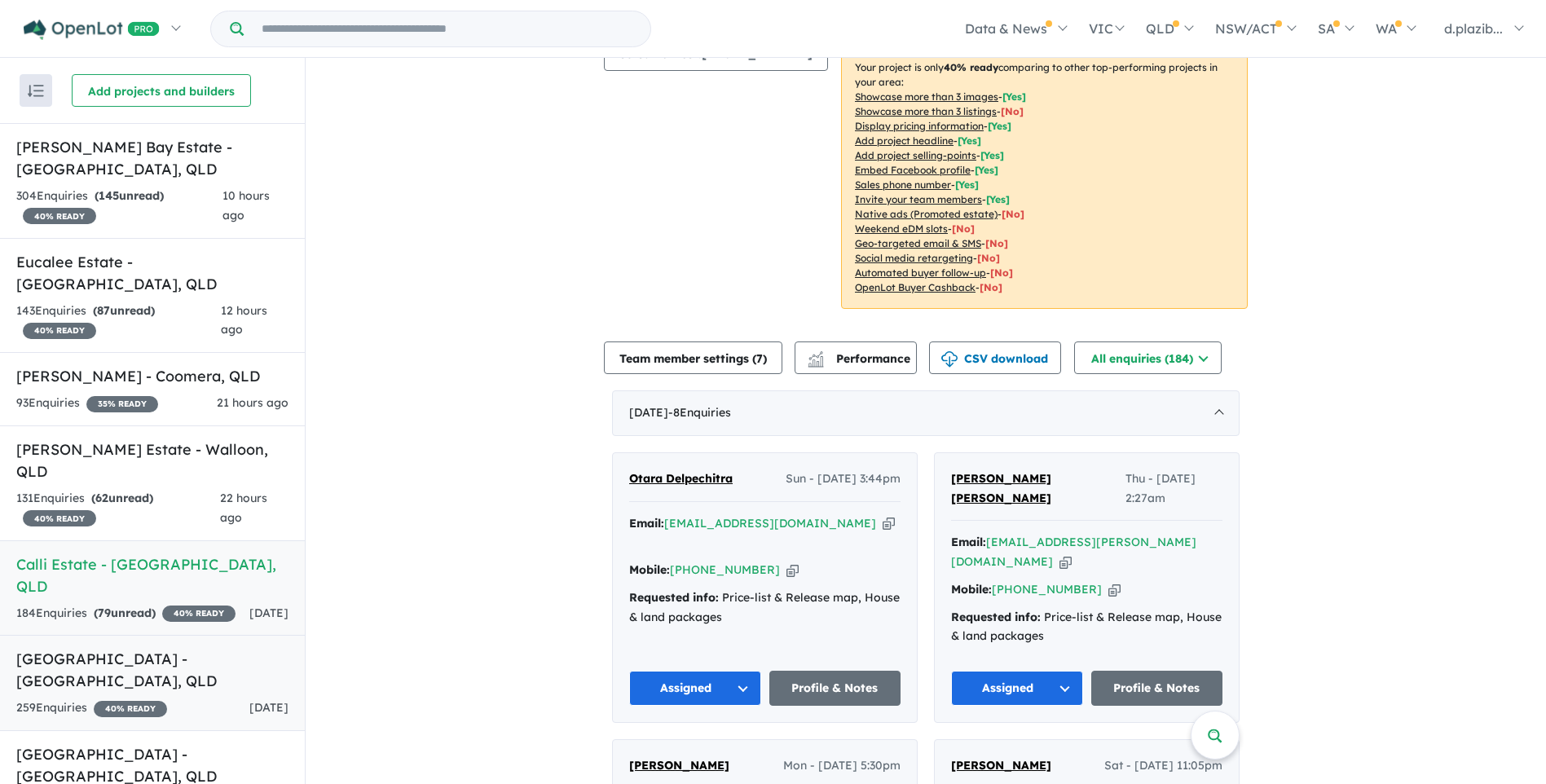
click at [229, 653] on link "Bellevue Estate - [GEOGRAPHIC_DATA] , [GEOGRAPHIC_DATA] 259 Enquir ies ( 0 unre…" at bounding box center [152, 683] width 305 height 96
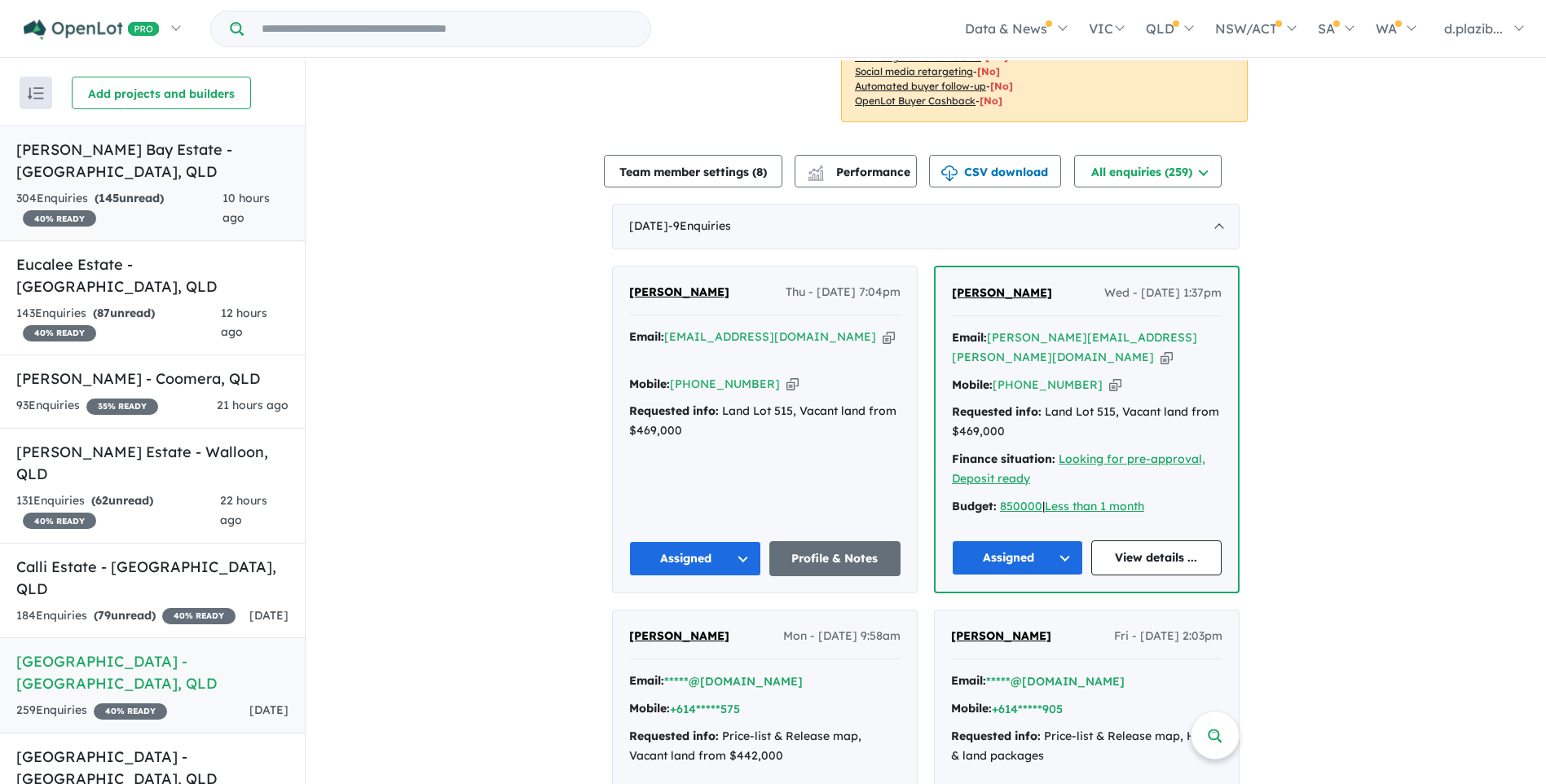
click at [206, 183] on link "[PERSON_NAME] Bay Estate - [GEOGRAPHIC_DATA] , QLD 304 Enquir ies ( 145 unread)…" at bounding box center [152, 183] width 305 height 116
